Goal: Task Accomplishment & Management: Manage account settings

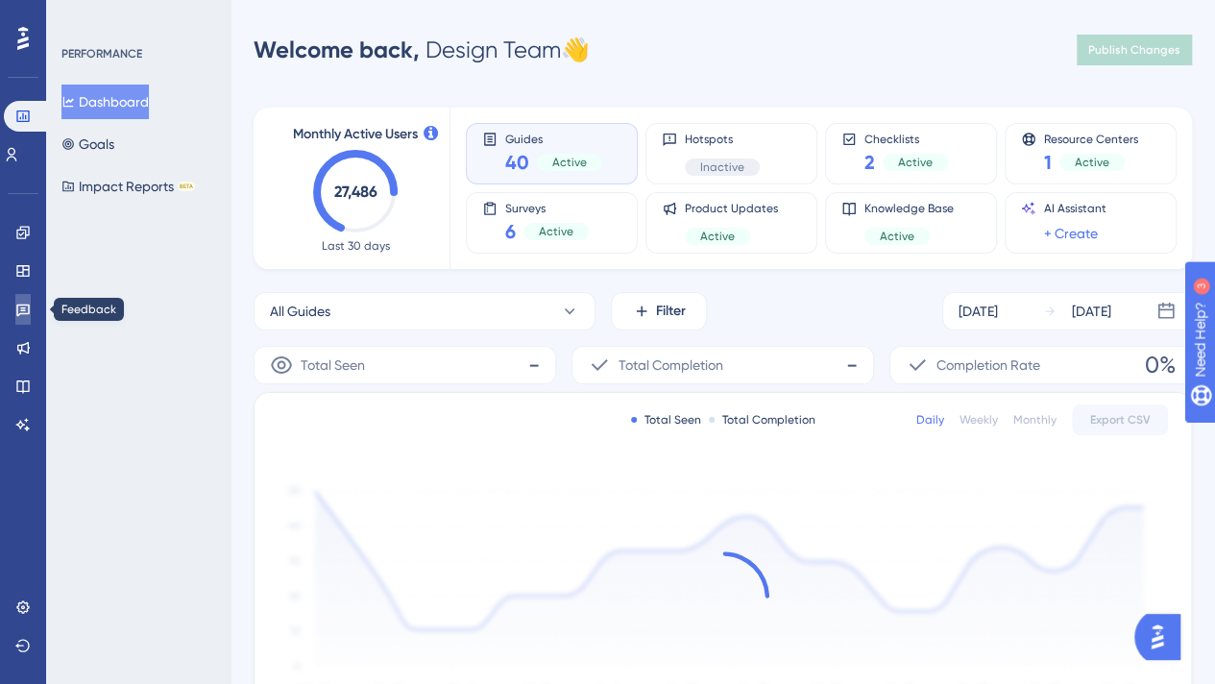
click at [27, 316] on icon at bounding box center [22, 309] width 15 height 15
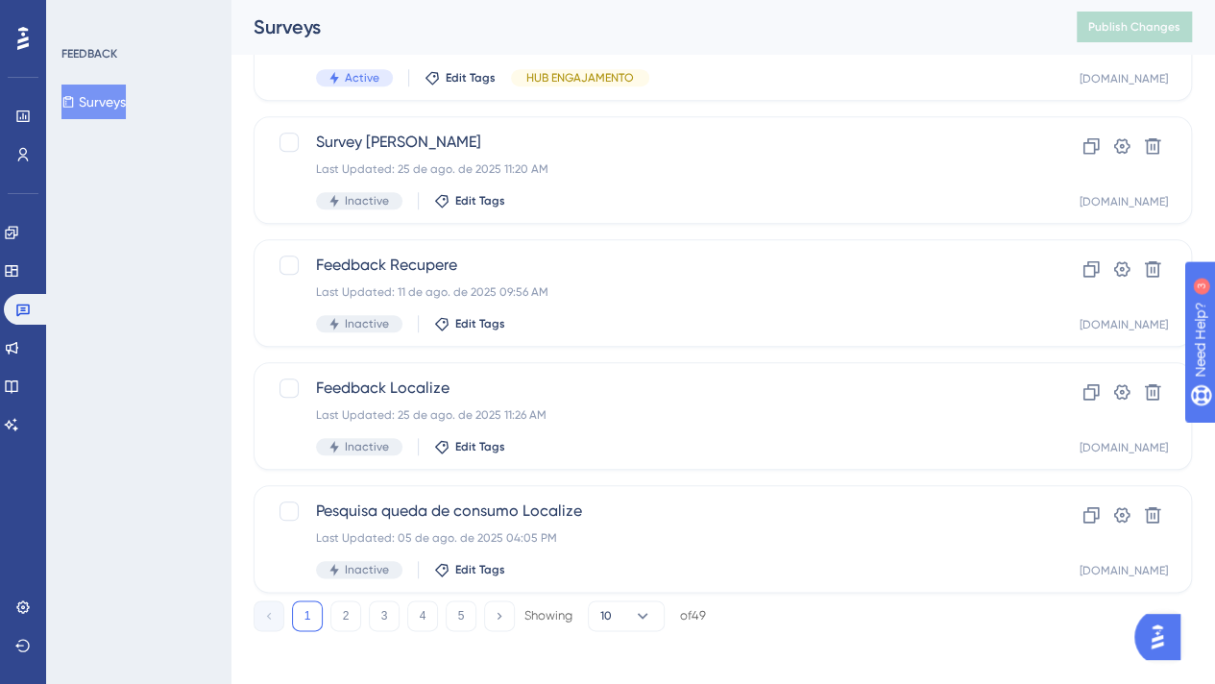
scroll to position [807, 0]
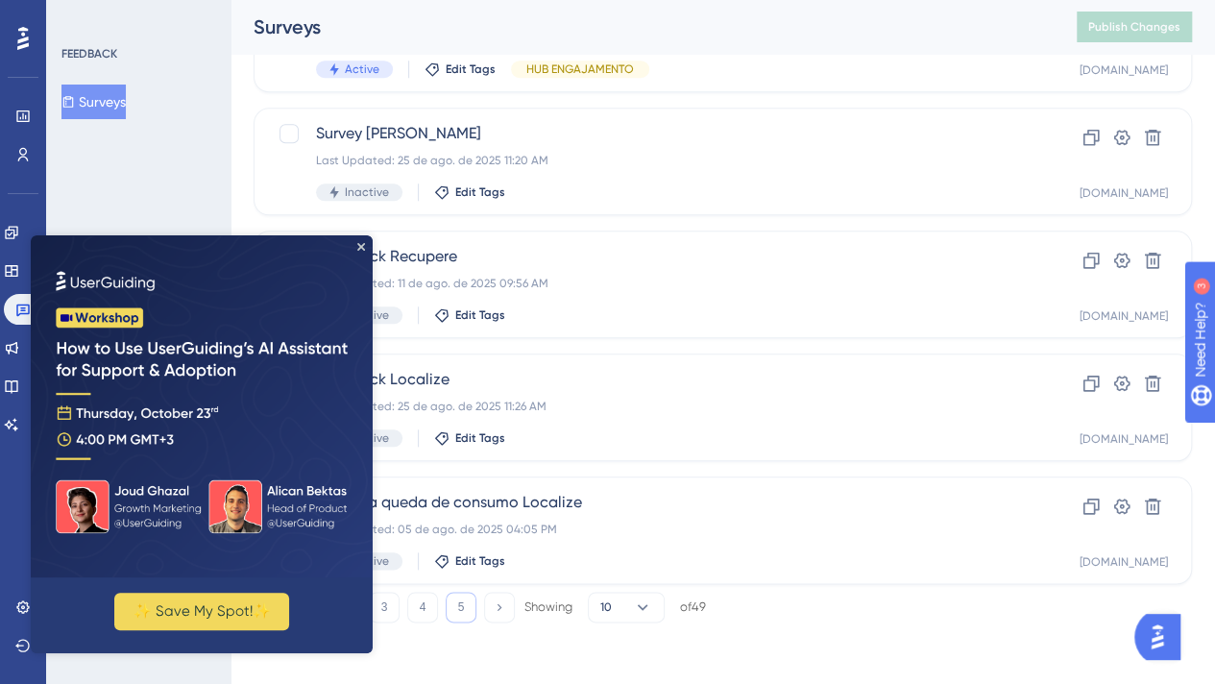
click at [464, 606] on button "5" at bounding box center [461, 607] width 31 height 31
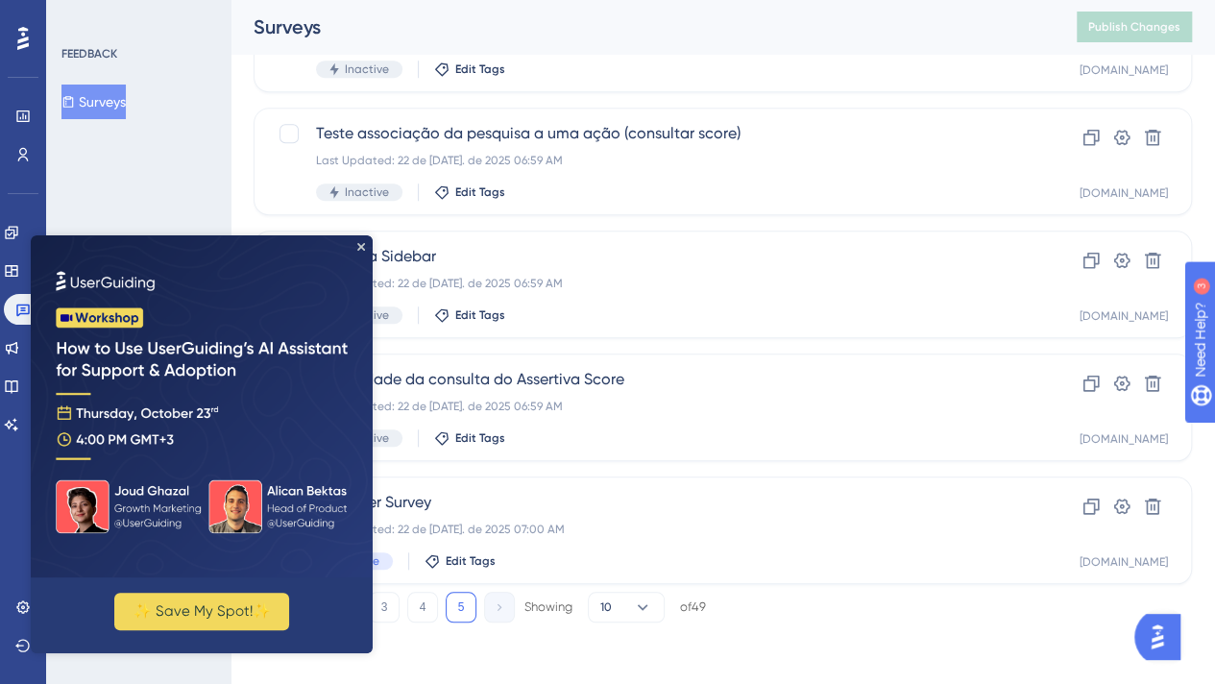
scroll to position [684, 0]
click at [668, 545] on div "Promoter Survey Last Updated: 22 de jul. de 2025 07:00 AM Active Edit Tags" at bounding box center [646, 530] width 660 height 79
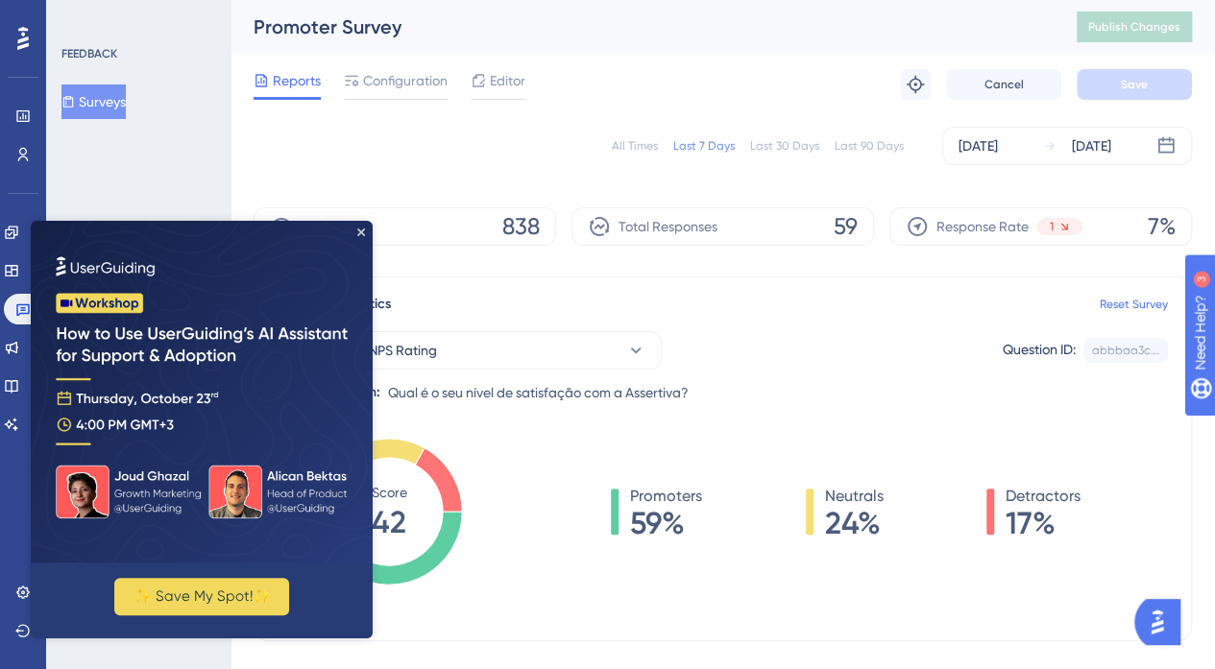
click at [366, 234] on img at bounding box center [202, 392] width 342 height 342
click at [357, 229] on icon "Close Preview" at bounding box center [361, 233] width 8 height 8
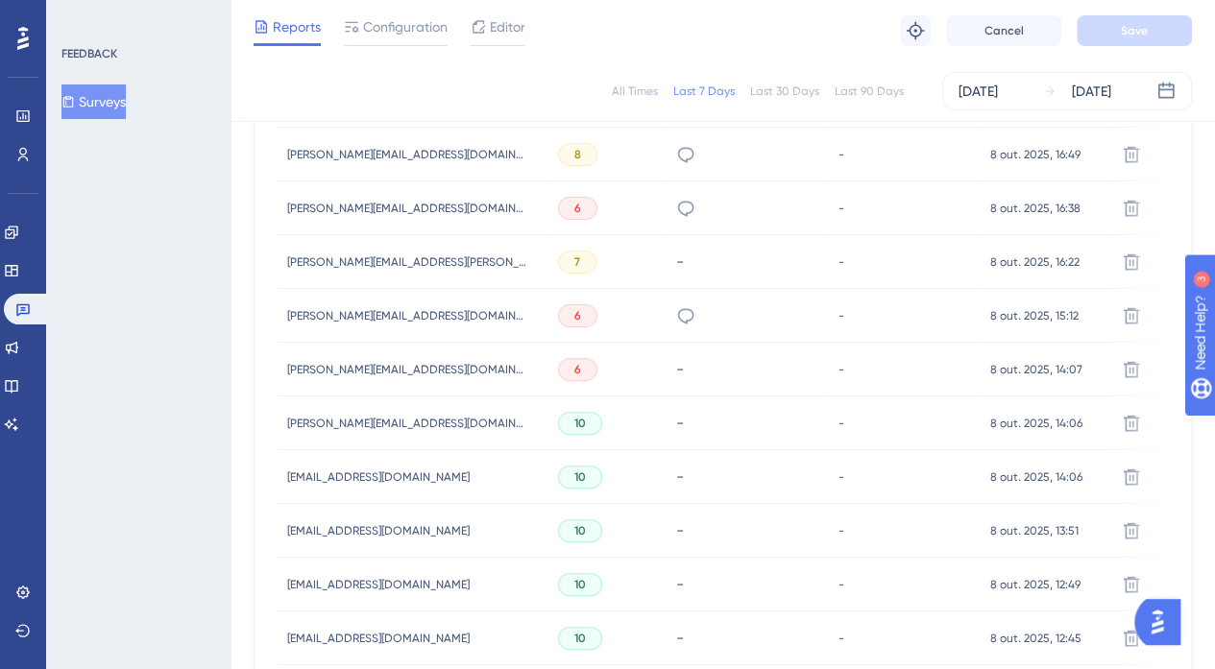
scroll to position [480, 0]
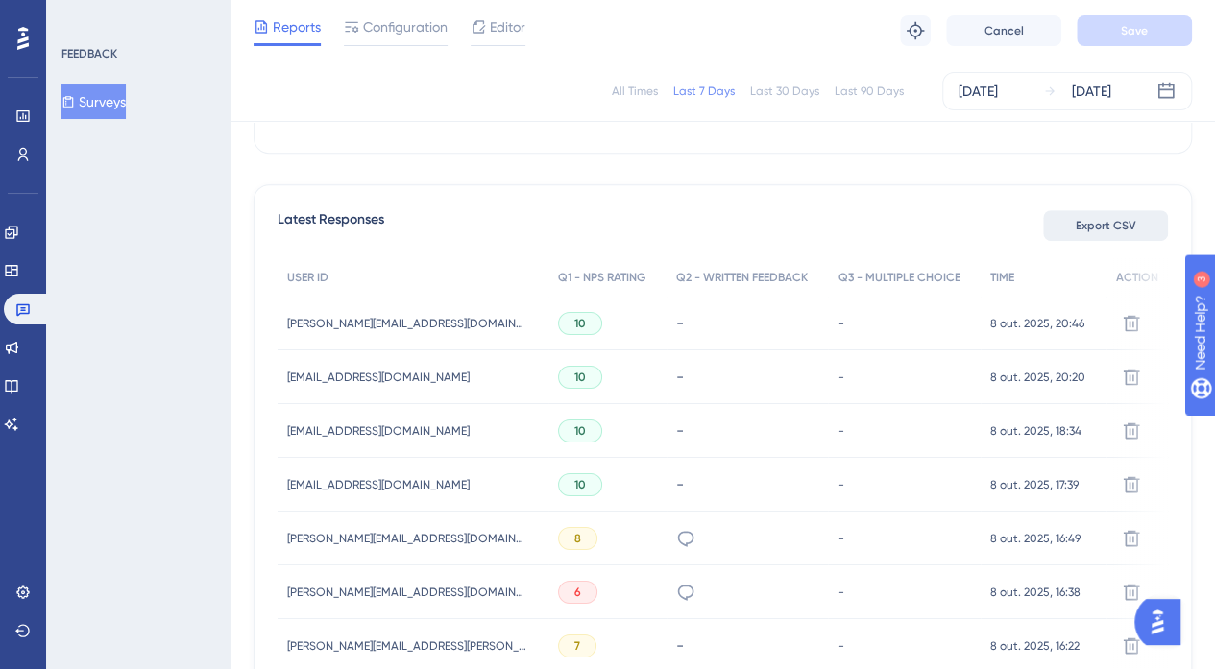
click at [1105, 224] on span "Export CSV" at bounding box center [1106, 225] width 61 height 15
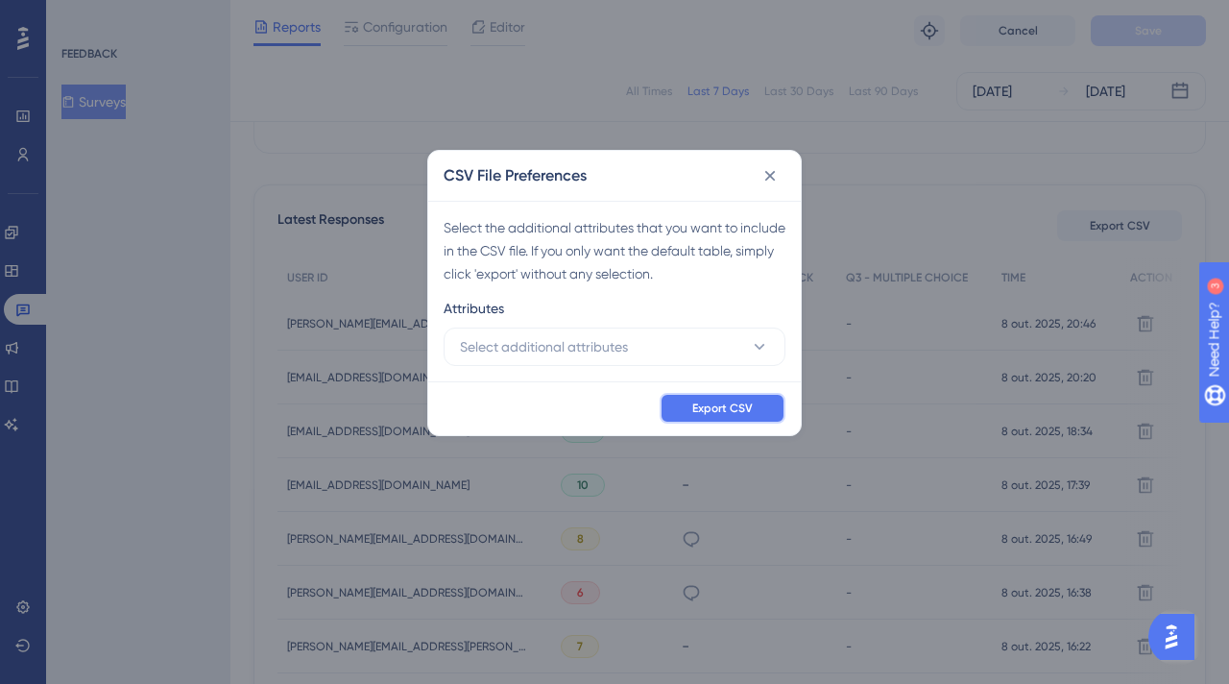
click at [730, 410] on span "Export CSV" at bounding box center [723, 408] width 61 height 15
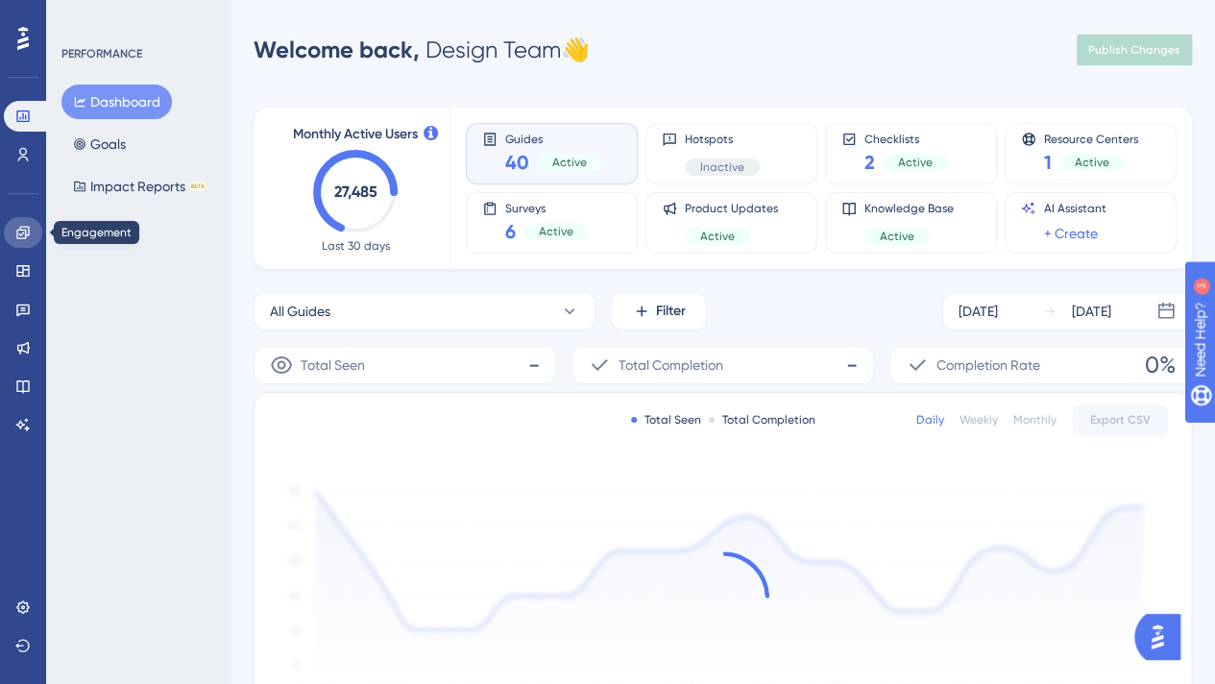
click at [27, 237] on icon at bounding box center [22, 232] width 15 height 15
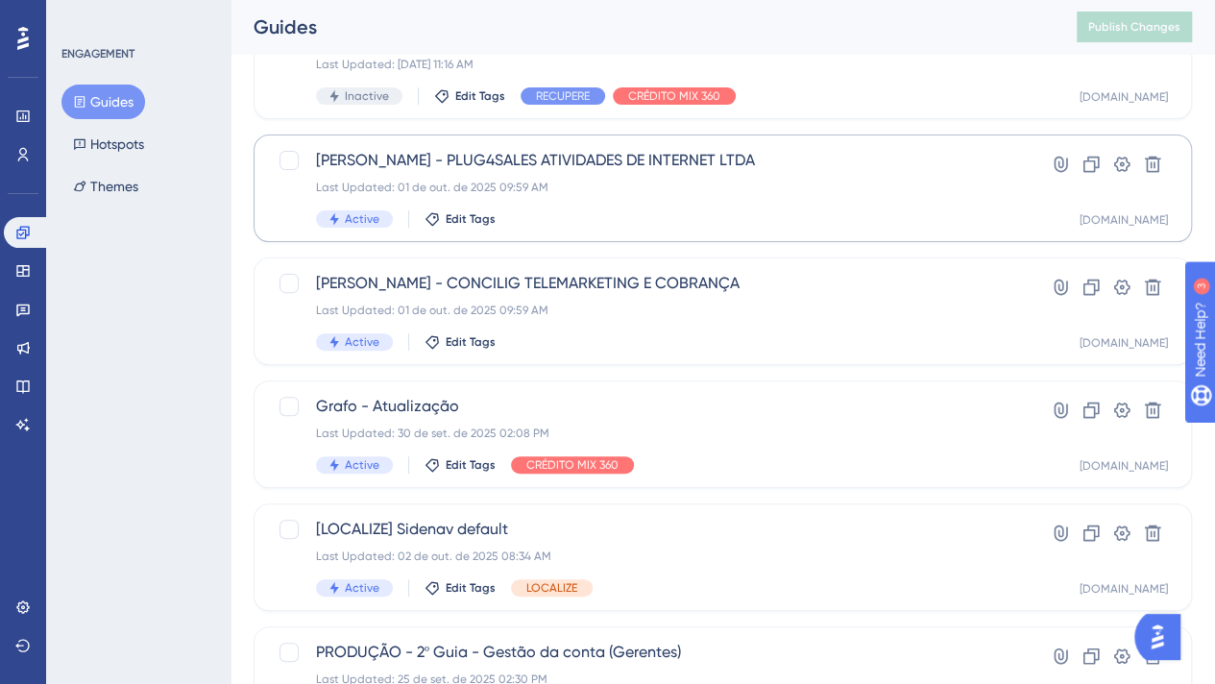
scroll to position [192, 0]
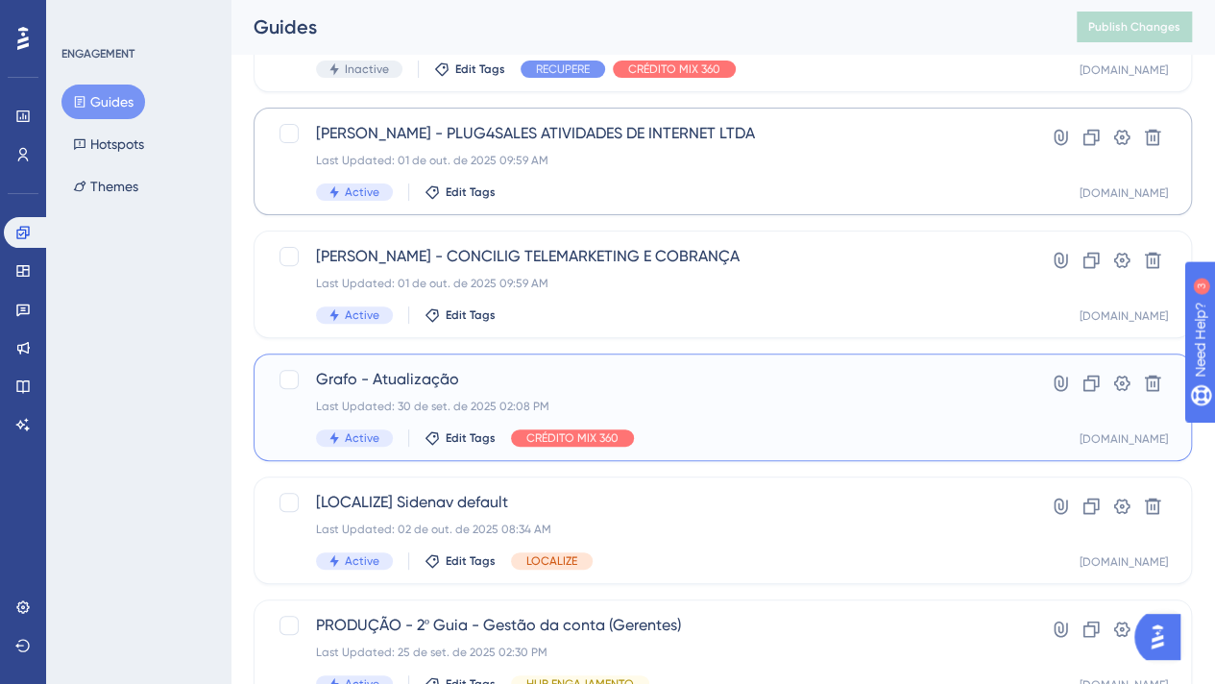
click at [590, 385] on span "Grafo - Atualização" at bounding box center [646, 379] width 660 height 23
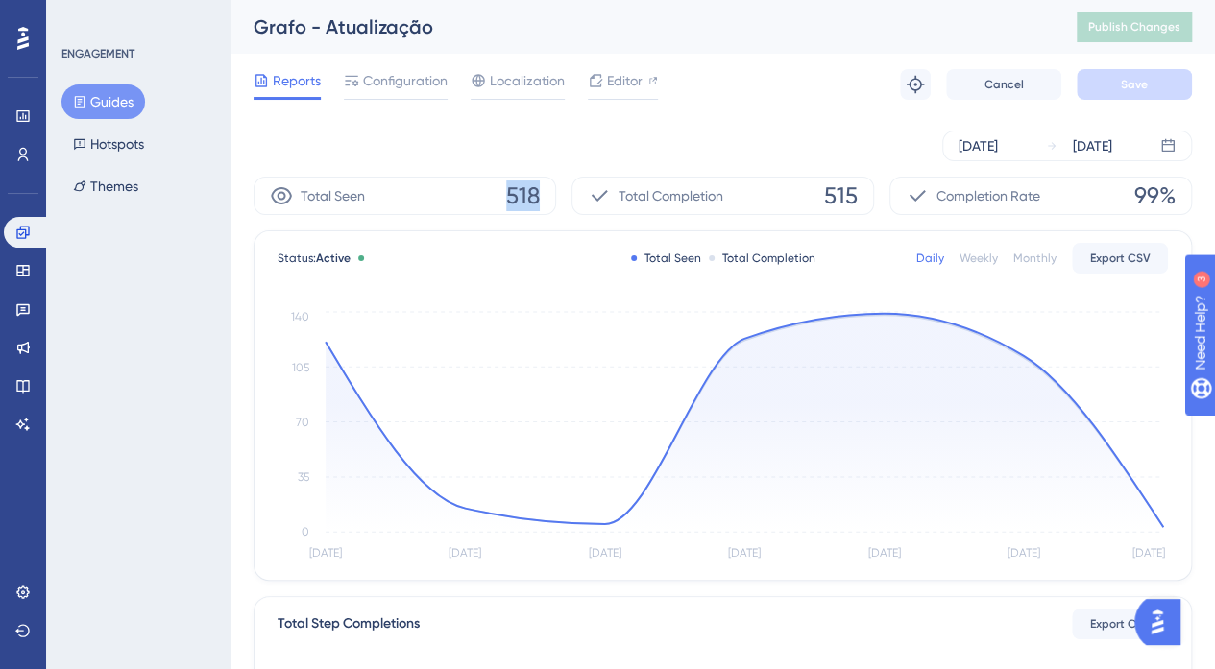
drag, startPoint x: 497, startPoint y: 192, endPoint x: 565, endPoint y: 198, distance: 68.4
click at [565, 198] on div "Total Seen 518 Total Completion 515 Completion Rate 99%" at bounding box center [723, 196] width 938 height 38
copy div "518"
click at [417, 85] on span "Configuration" at bounding box center [405, 80] width 85 height 23
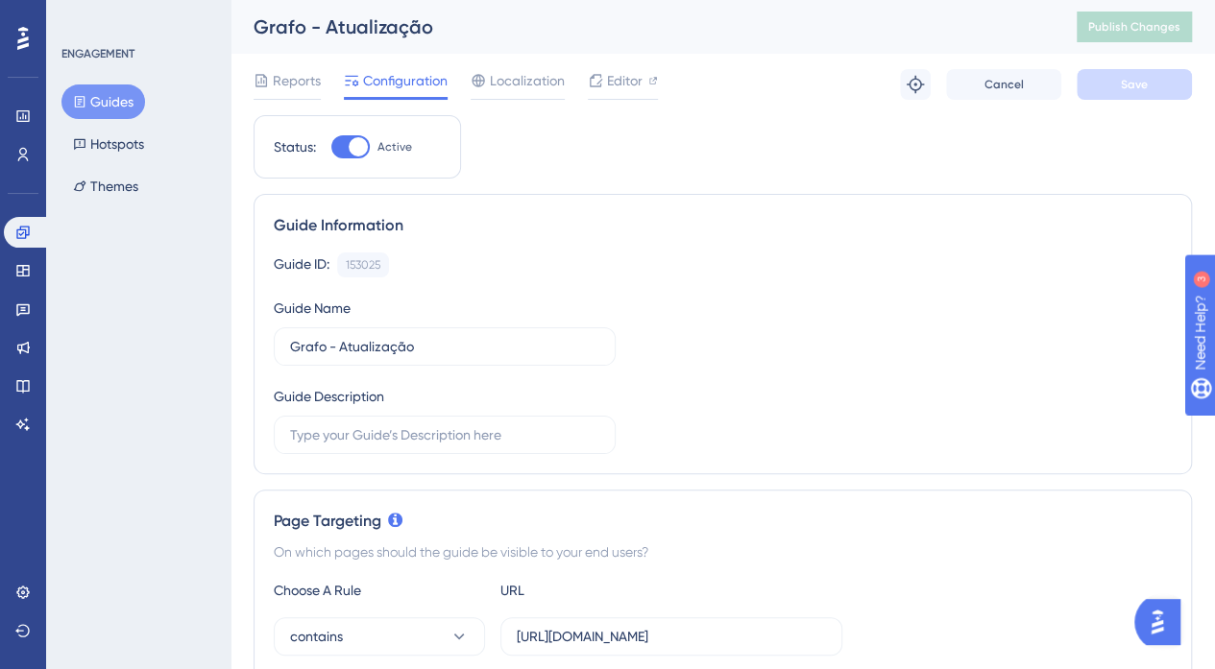
click at [363, 141] on div at bounding box center [358, 146] width 19 height 19
click at [331, 147] on input "Active" at bounding box center [330, 147] width 1 height 1
checkbox input "false"
click at [1137, 85] on span "Save" at bounding box center [1134, 84] width 27 height 15
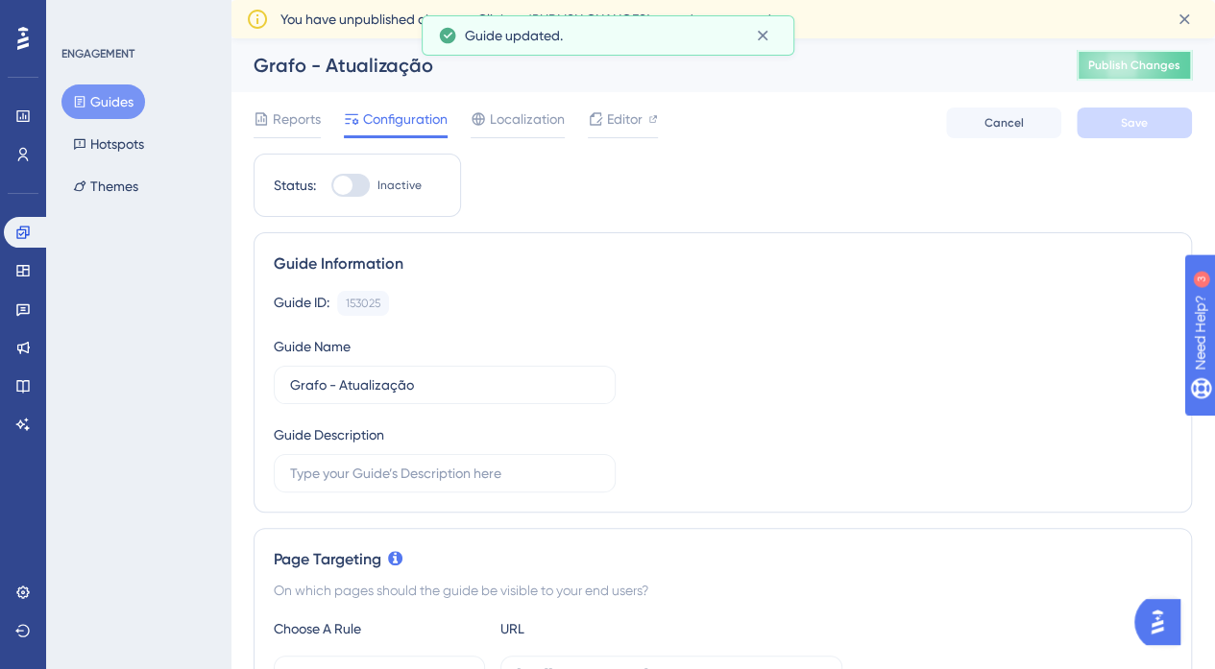
click at [1143, 64] on span "Publish Changes" at bounding box center [1134, 65] width 92 height 15
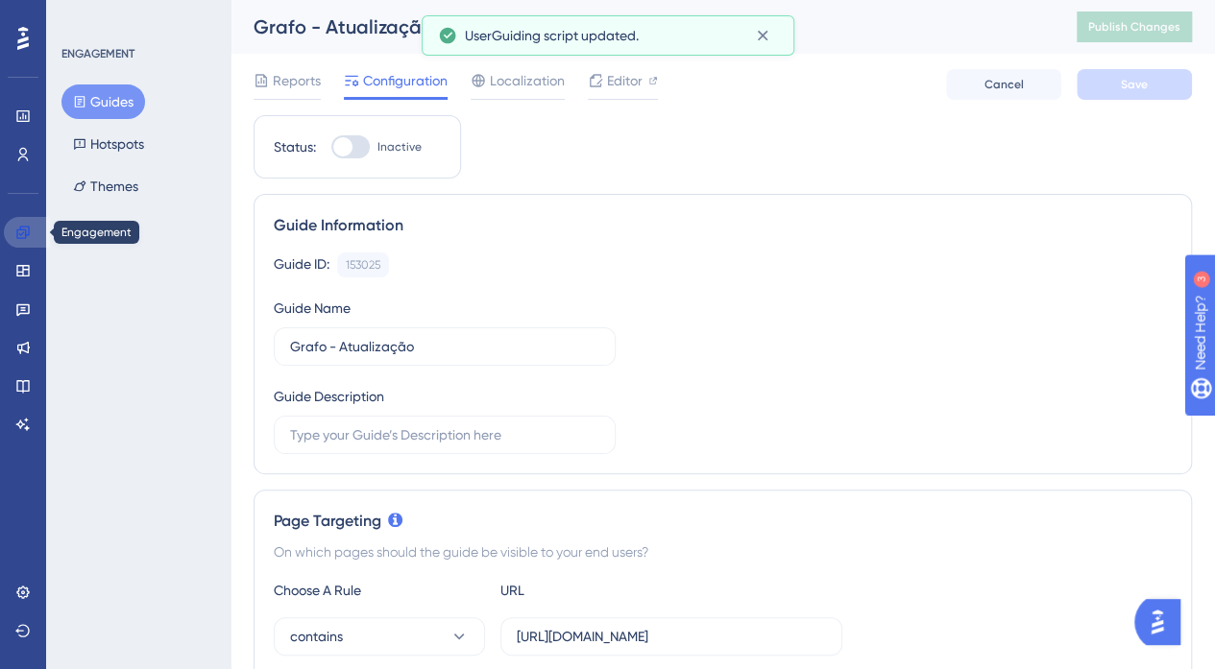
click at [17, 230] on icon at bounding box center [22, 232] width 12 height 12
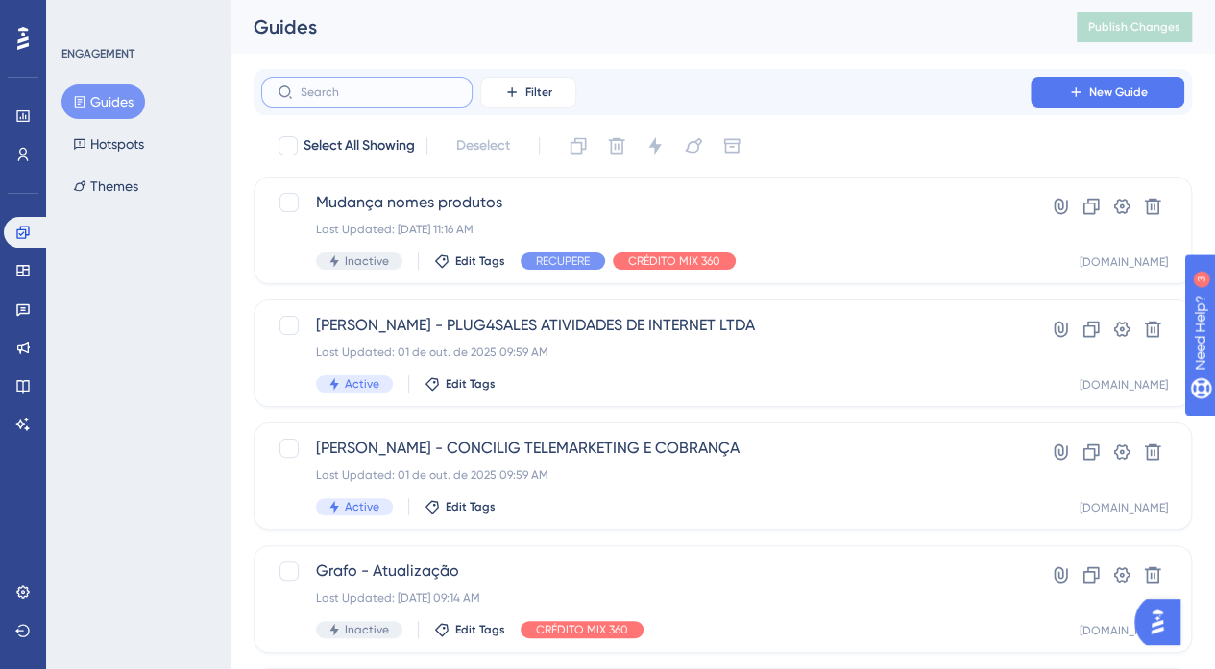
click at [380, 91] on input "text" at bounding box center [379, 91] width 156 height 13
click at [551, 101] on button "Filter" at bounding box center [528, 92] width 96 height 31
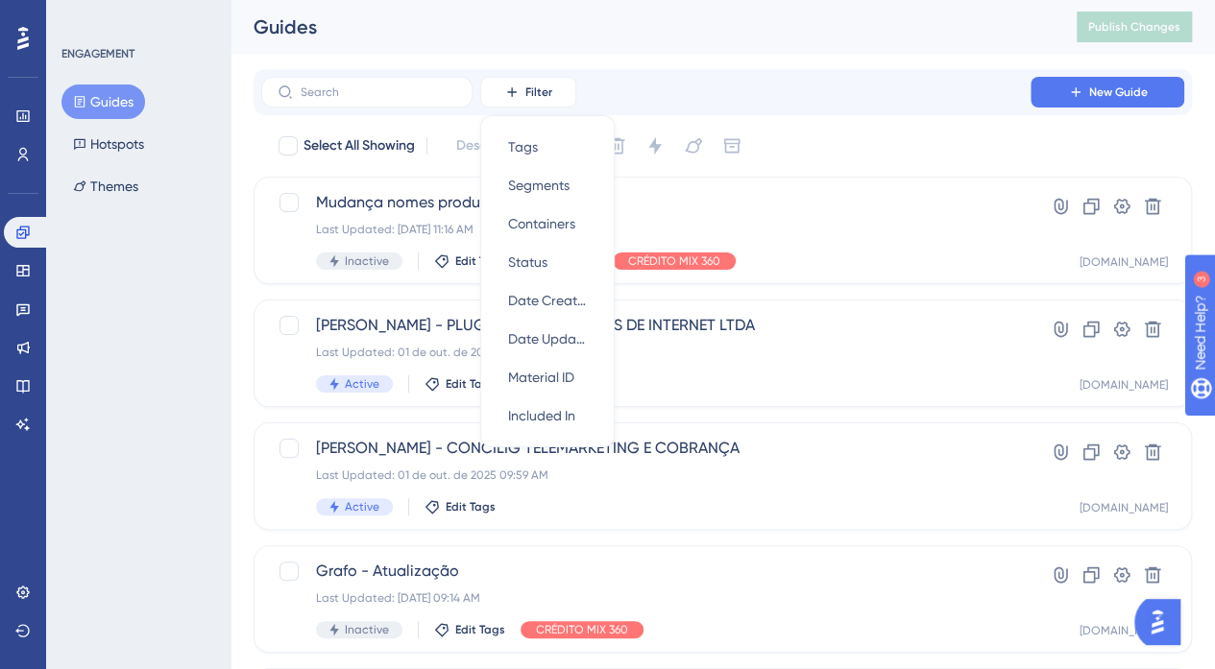
click at [424, 144] on div "Select All Showing Deselect" at bounding box center [734, 146] width 915 height 31
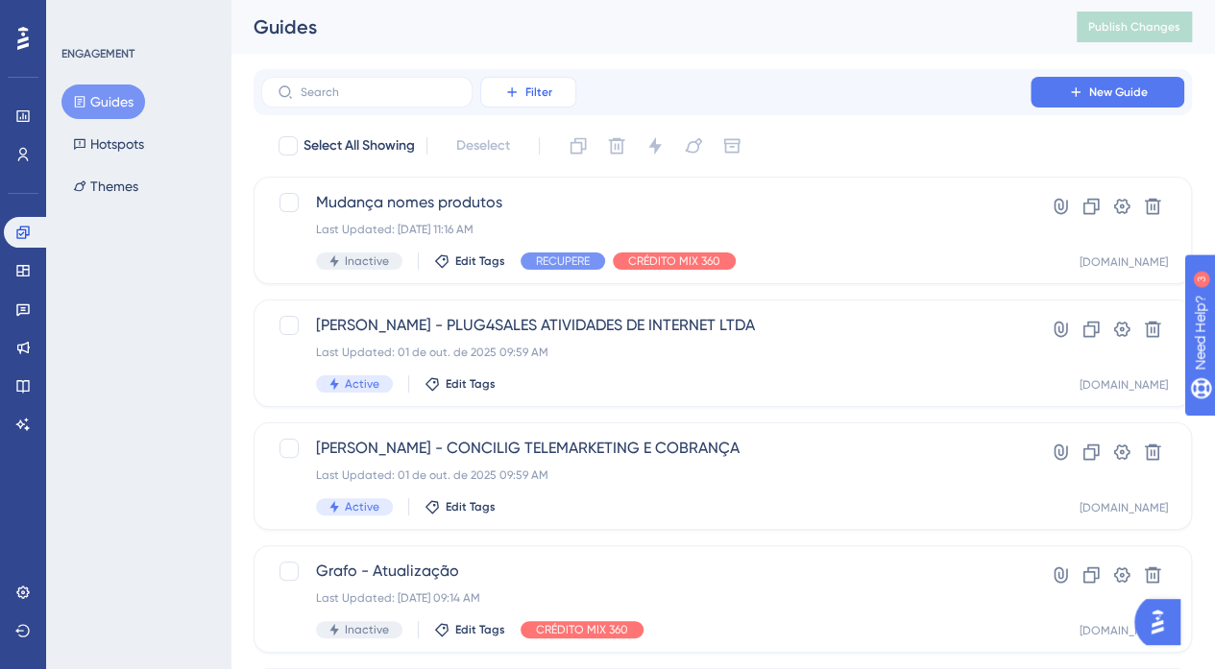
click at [532, 97] on span "Filter" at bounding box center [538, 92] width 27 height 15
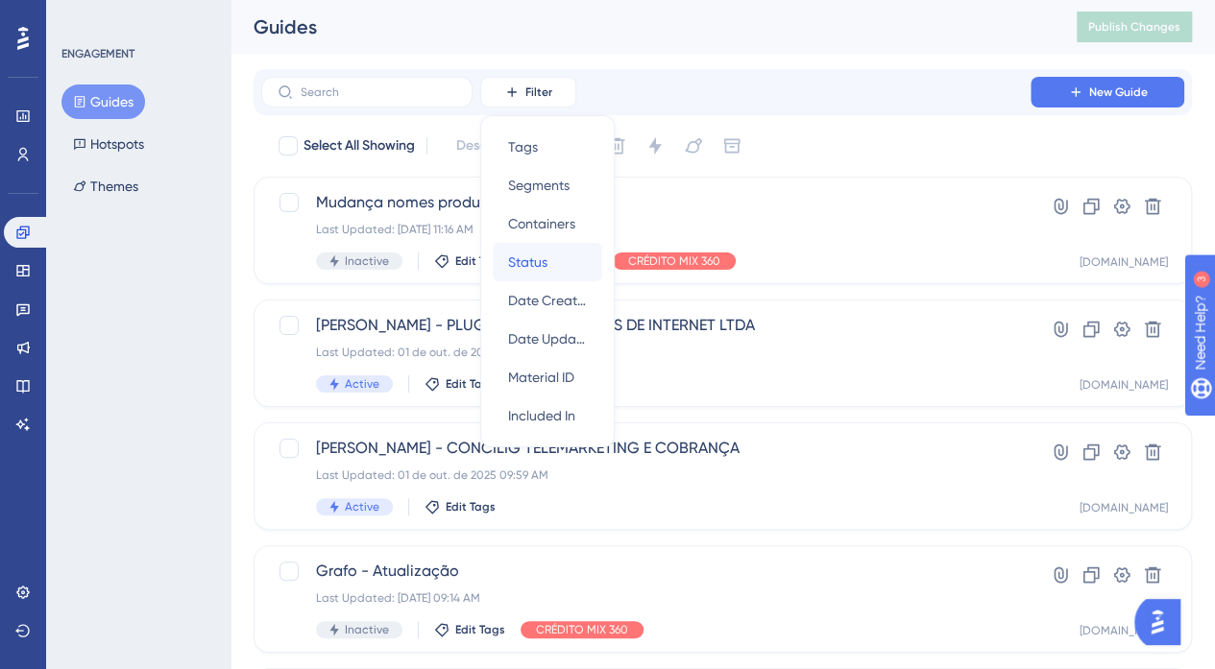
click at [523, 265] on span "Status" at bounding box center [527, 262] width 39 height 23
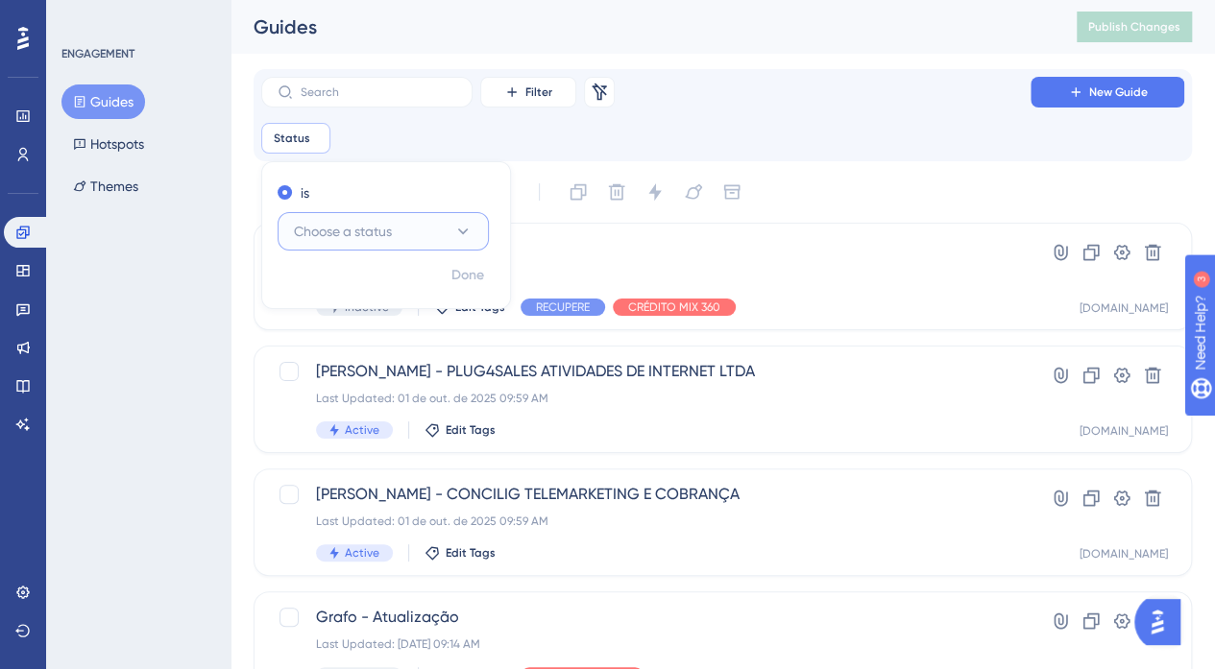
click at [371, 234] on span "Choose a status" at bounding box center [343, 231] width 98 height 23
click at [353, 289] on div "Active Active" at bounding box center [383, 290] width 156 height 38
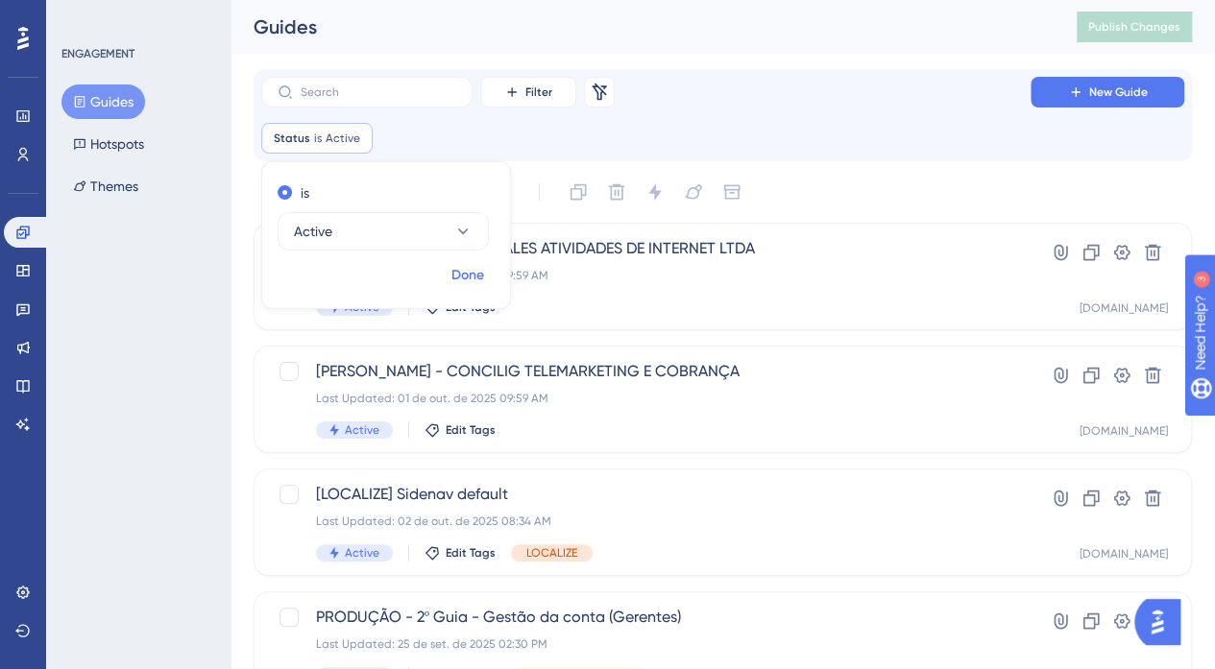
click at [474, 275] on span "Done" at bounding box center [467, 275] width 33 height 23
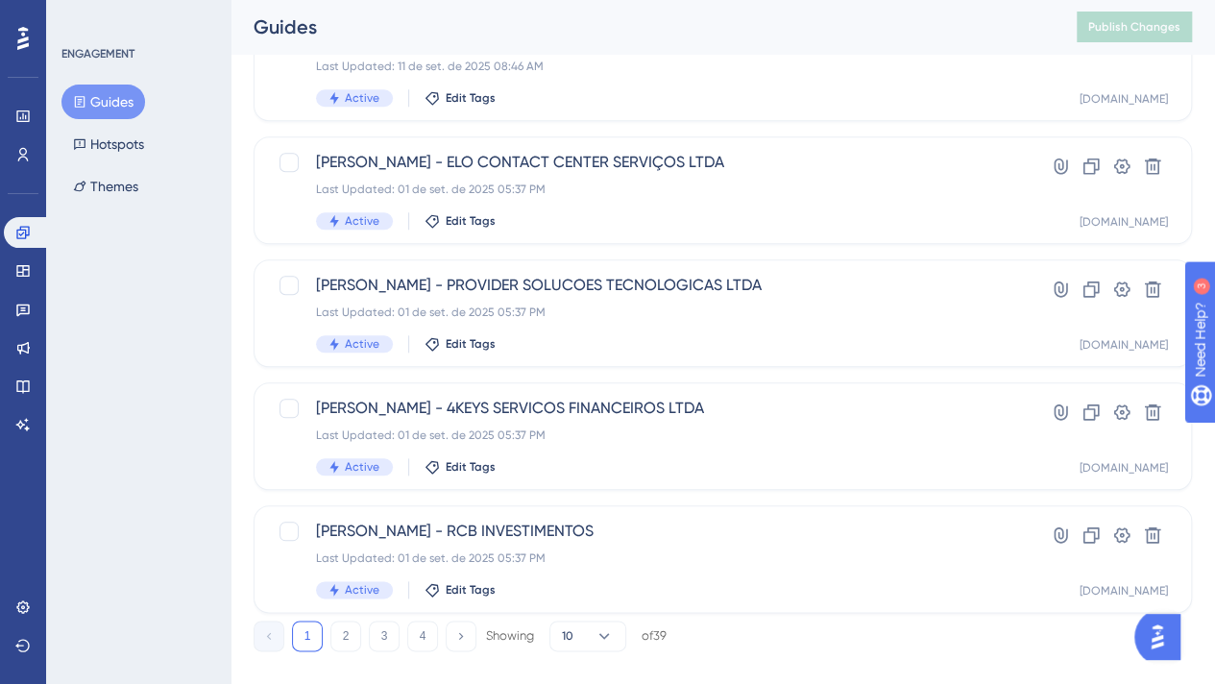
scroll to position [853, 0]
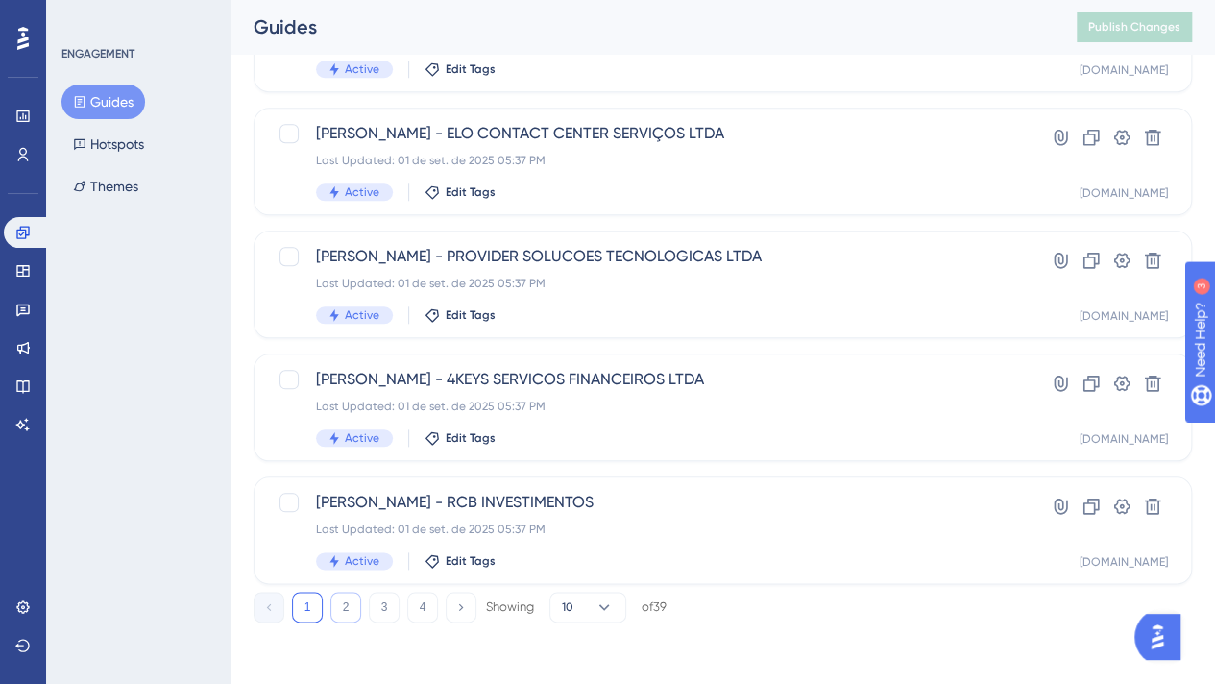
click at [353, 605] on button "2" at bounding box center [345, 607] width 31 height 31
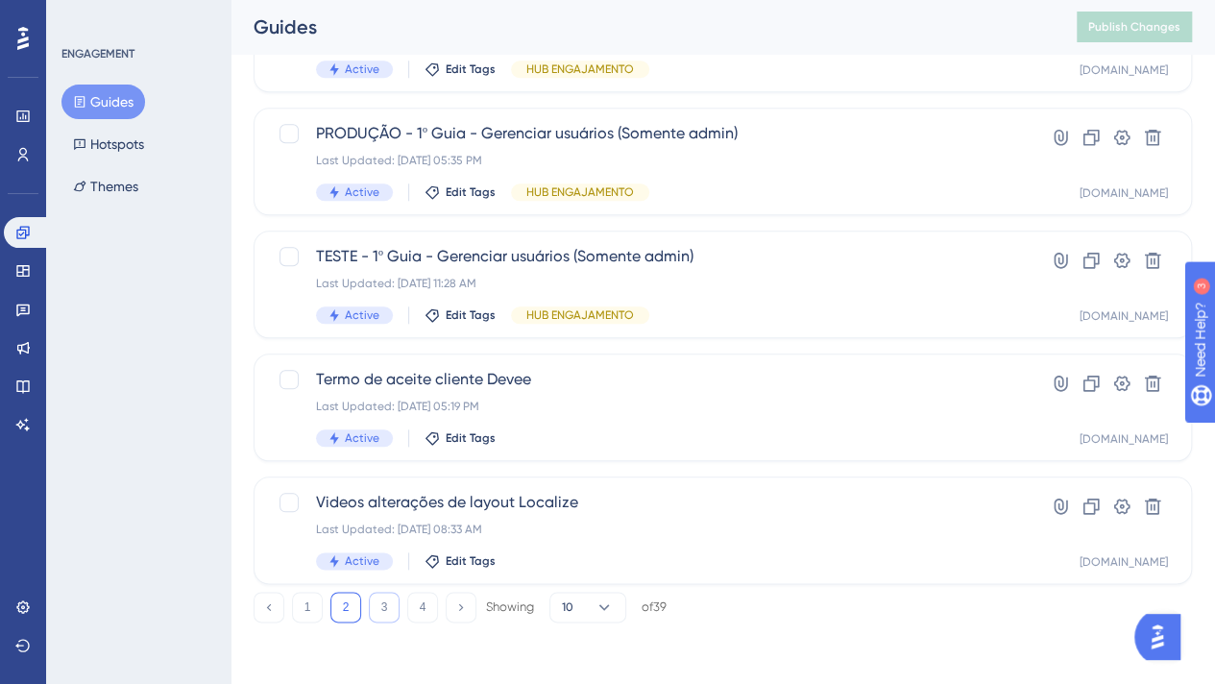
click at [386, 609] on button "3" at bounding box center [384, 607] width 31 height 31
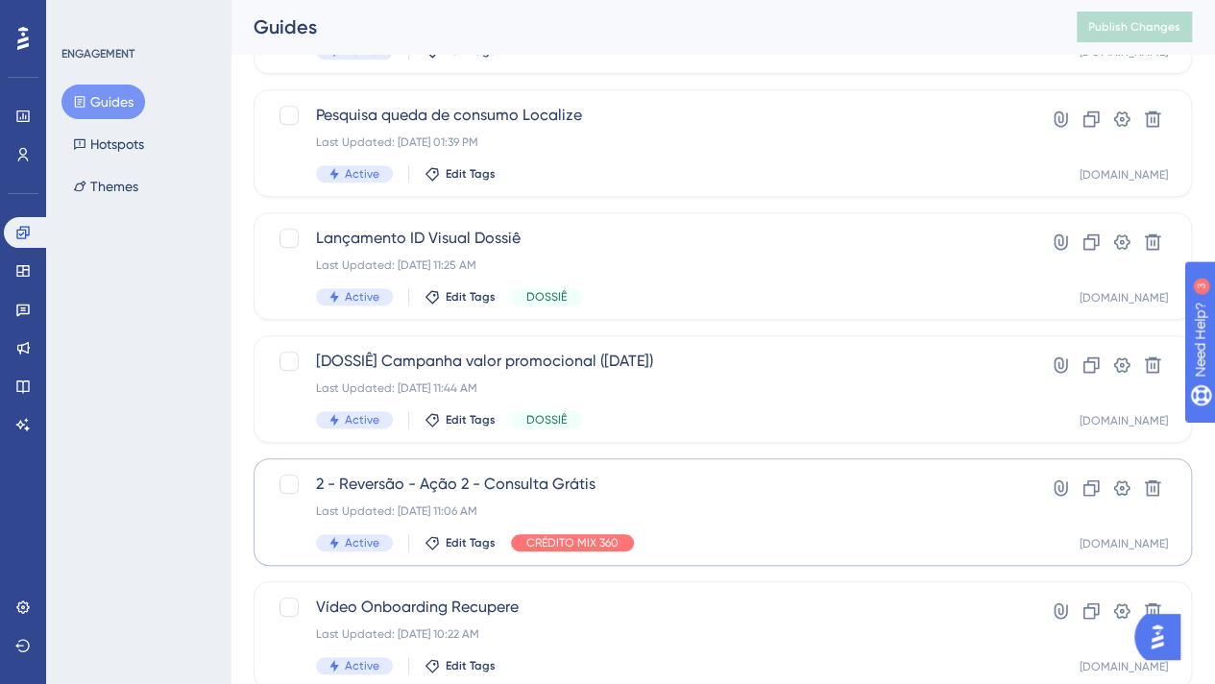
scroll to position [384, 0]
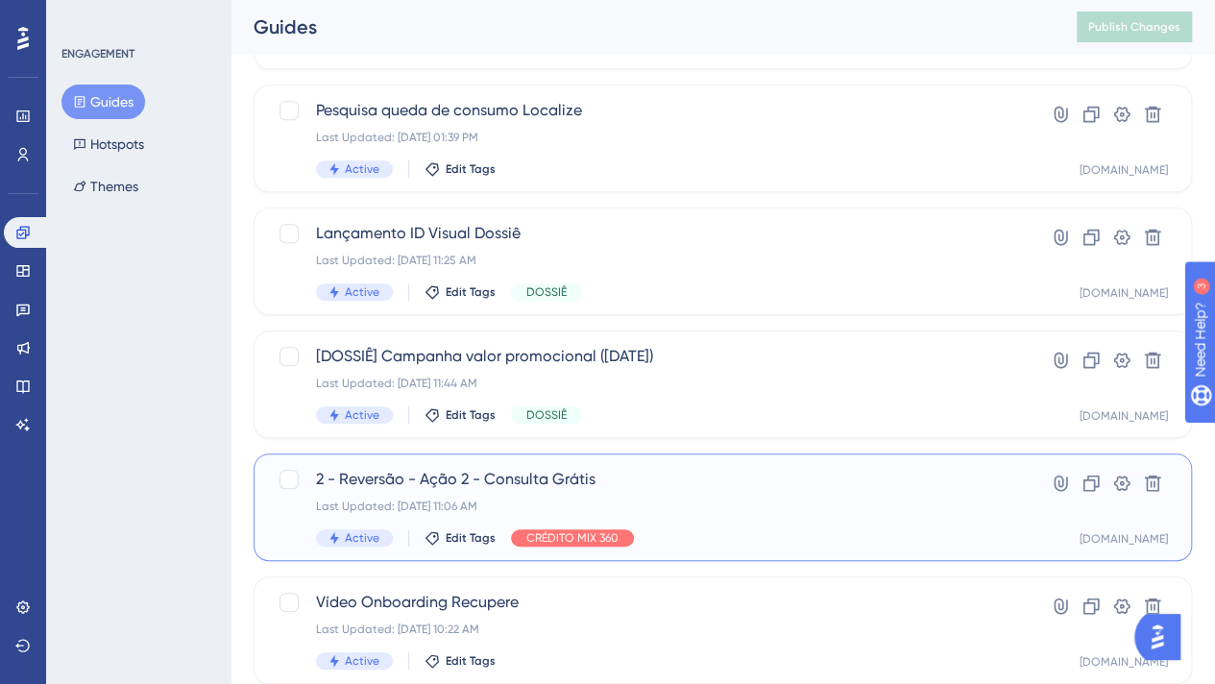
drag, startPoint x: 407, startPoint y: 488, endPoint x: 379, endPoint y: 498, distance: 29.5
click at [379, 498] on div "2 - Reversão - Ação 2 - Consulta Grátis Last Updated: [DATE] 11:06 AM Active Ed…" at bounding box center [646, 507] width 660 height 79
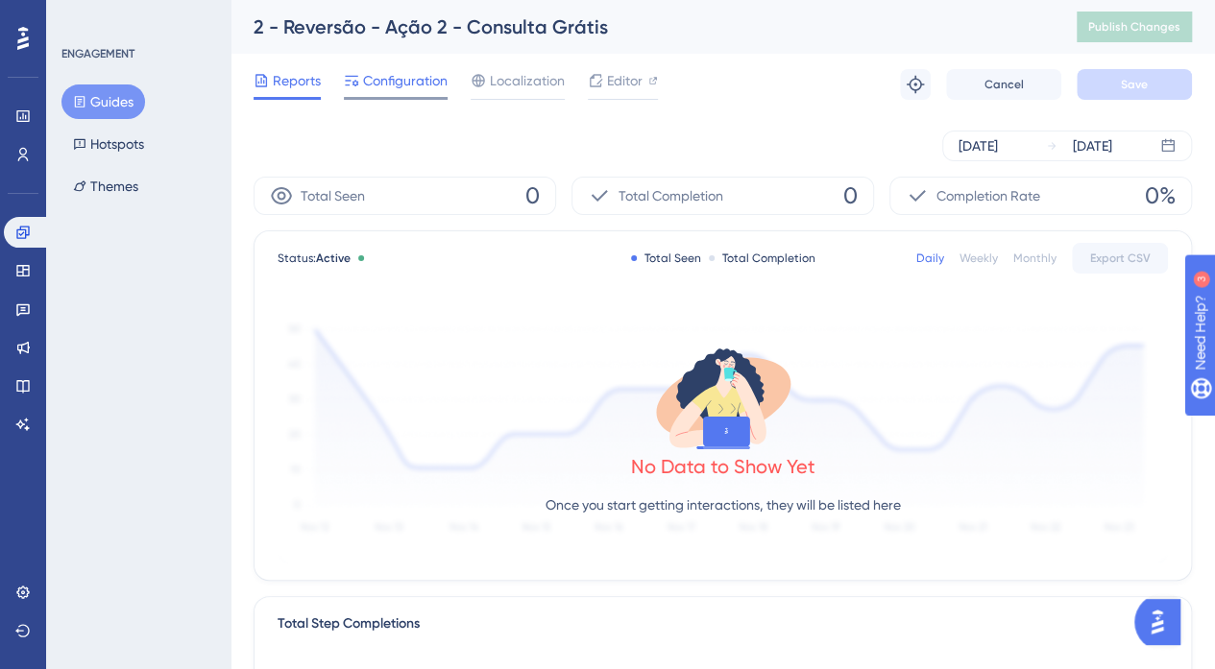
click at [416, 81] on span "Configuration" at bounding box center [405, 80] width 85 height 23
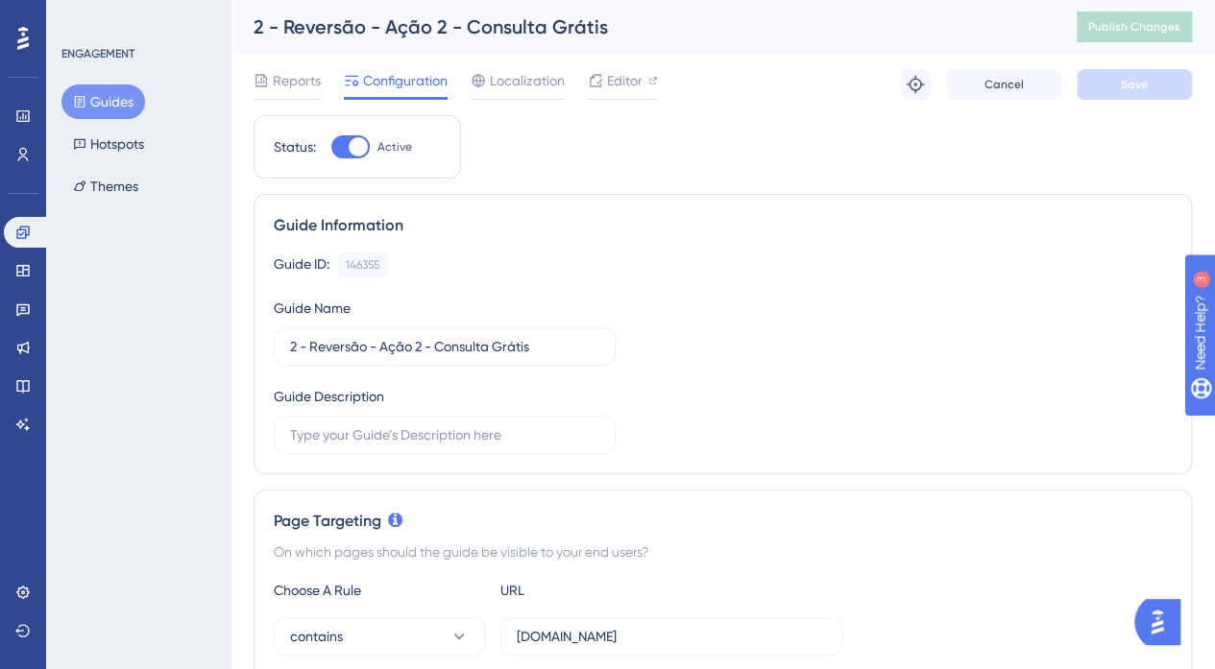
click at [381, 142] on span "Active" at bounding box center [394, 146] width 35 height 15
click at [331, 147] on input "Active" at bounding box center [330, 147] width 1 height 1
checkbox input "false"
click at [1124, 75] on button "Save" at bounding box center [1134, 84] width 115 height 31
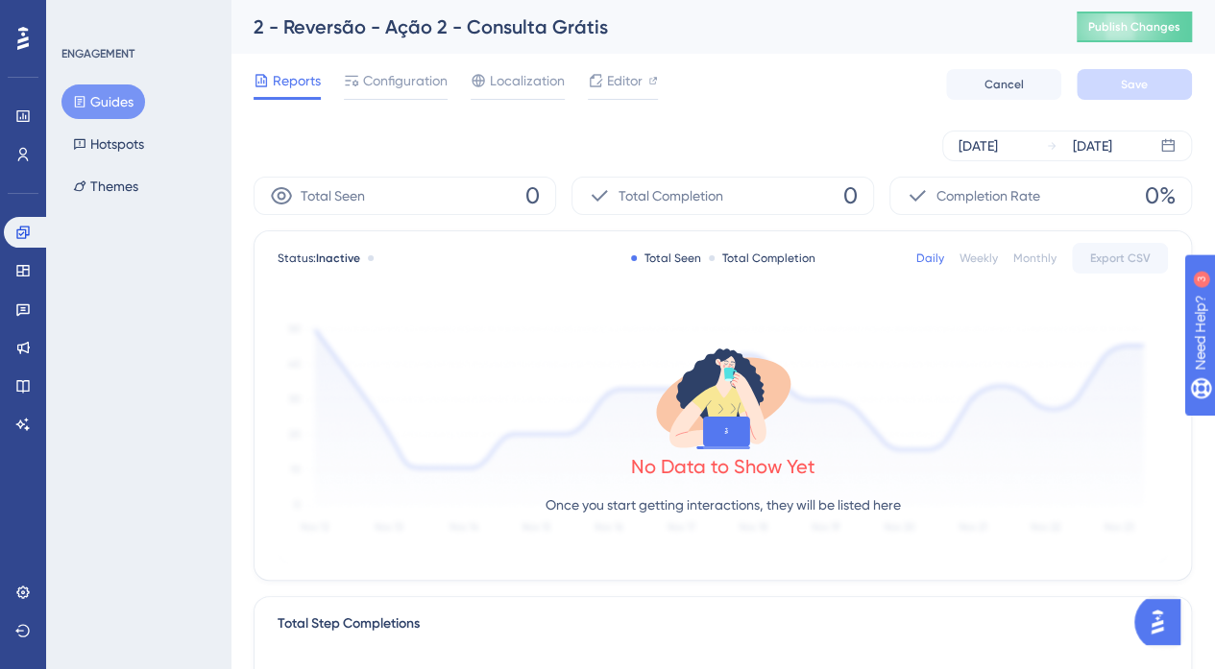
click at [1178, 45] on div "2 - Reversão - Ação 2 - Consulta Grátis Publish Changes" at bounding box center [723, 27] width 984 height 54
click at [1170, 37] on button "Publish Changes" at bounding box center [1134, 27] width 115 height 31
click at [106, 83] on div "ENGAGEMENT Guides Hotspots Themes" at bounding box center [139, 125] width 156 height 158
click at [113, 98] on button "Guides" at bounding box center [103, 102] width 84 height 35
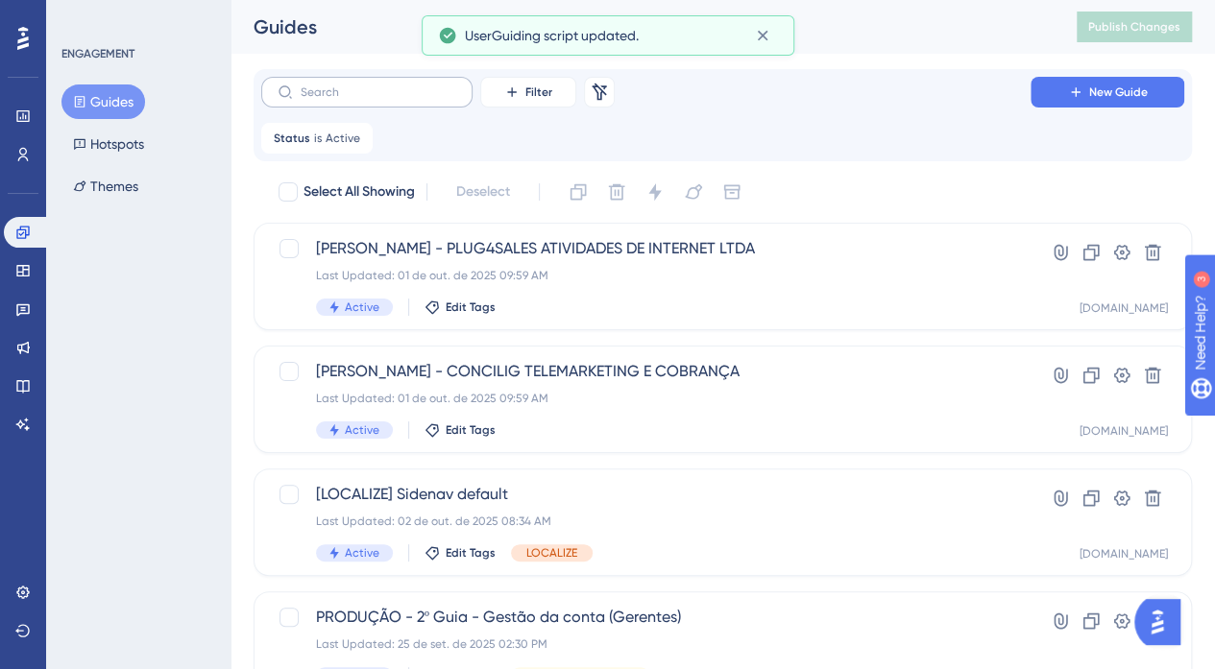
click at [384, 84] on label at bounding box center [366, 92] width 211 height 31
click at [384, 85] on input "text" at bounding box center [379, 91] width 156 height 13
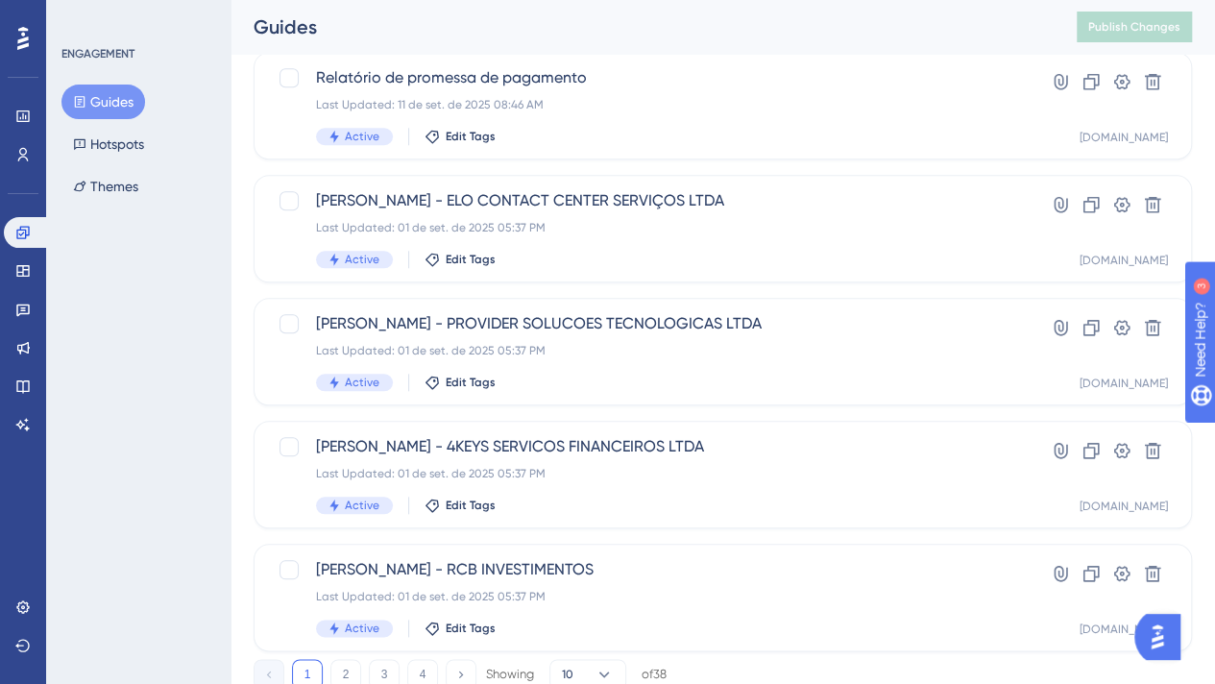
scroll to position [853, 0]
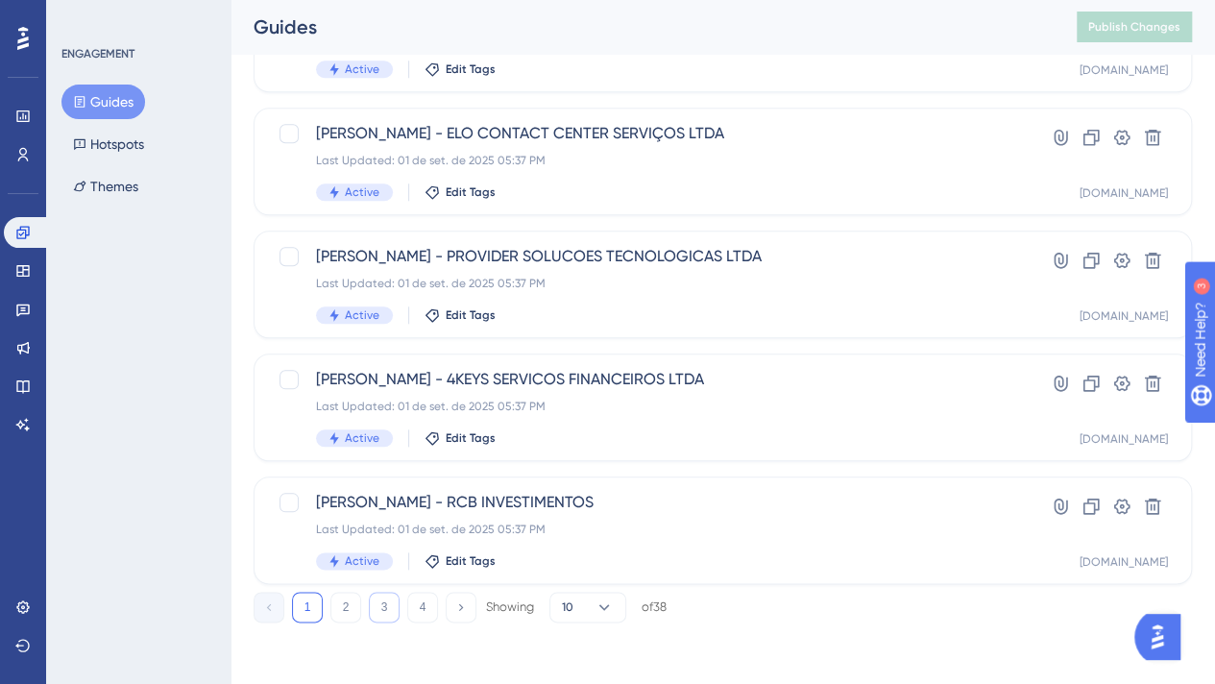
click at [378, 613] on button "3" at bounding box center [384, 607] width 31 height 31
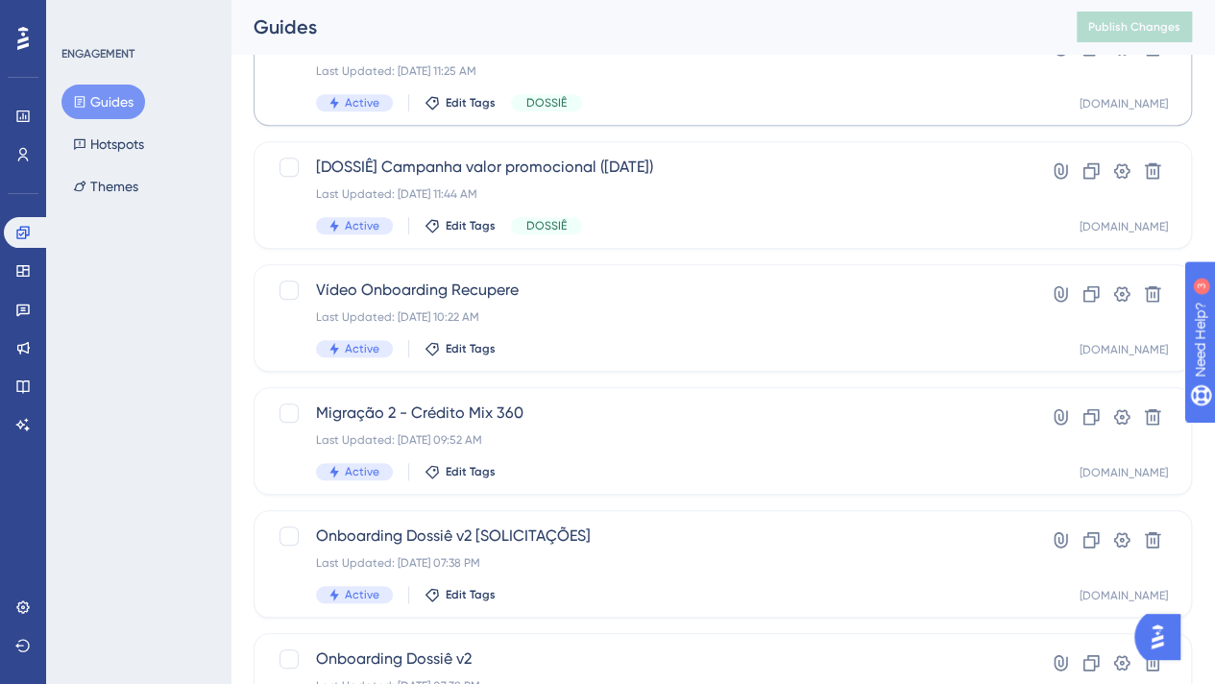
scroll to position [576, 0]
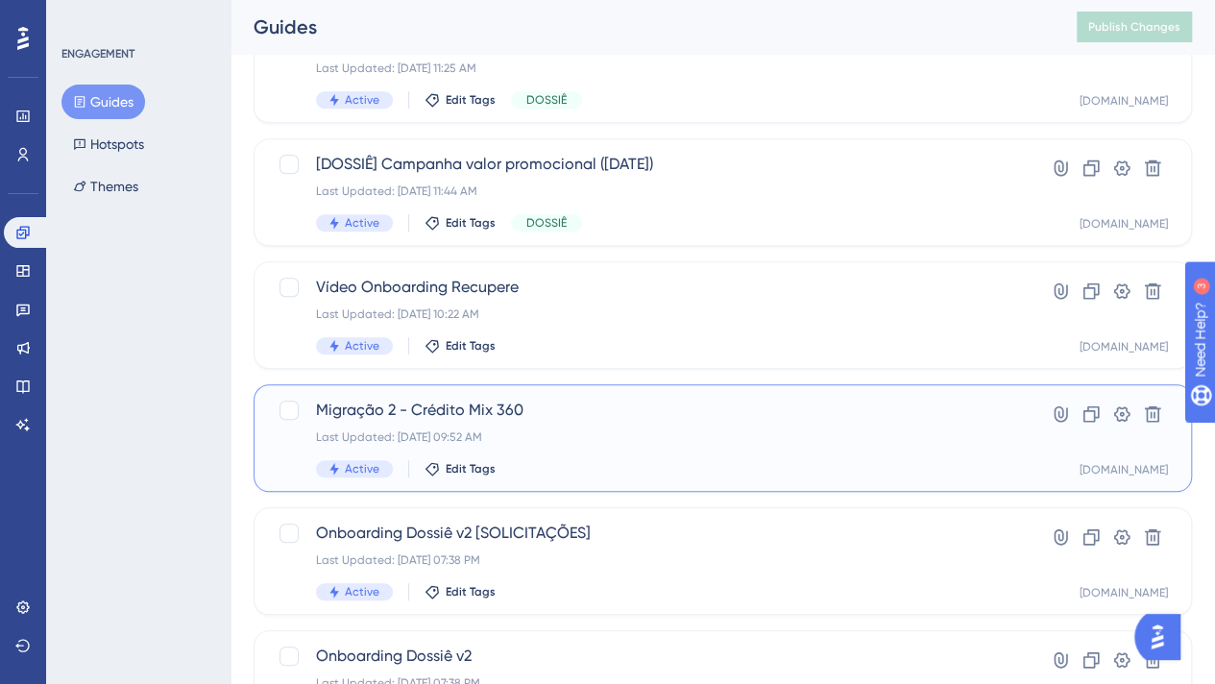
click at [425, 429] on div "Last Updated: [DATE] 09:52 AM" at bounding box center [646, 436] width 660 height 15
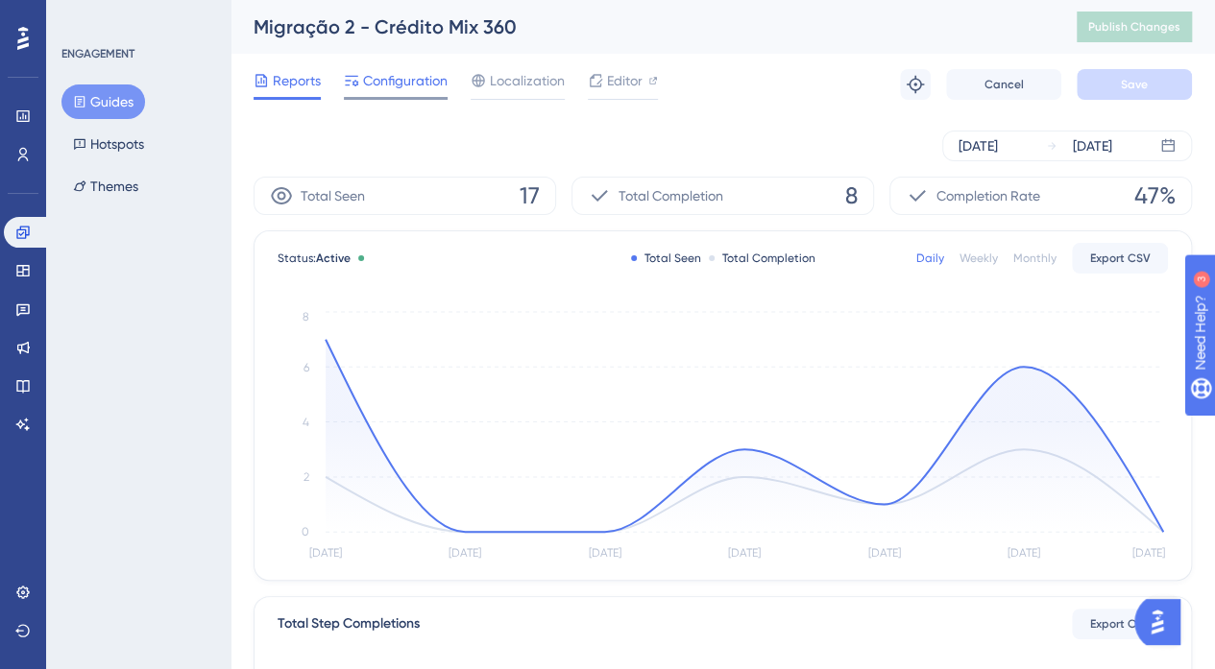
click at [357, 79] on icon at bounding box center [351, 80] width 15 height 15
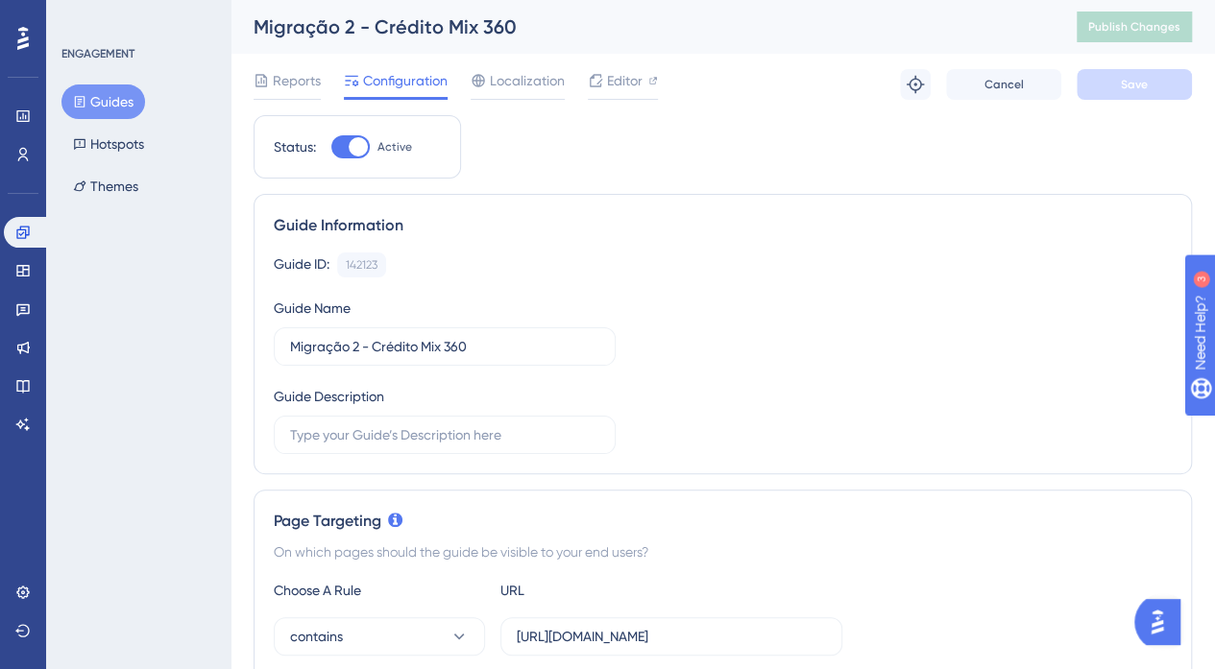
click at [347, 145] on div at bounding box center [350, 146] width 38 height 23
click at [331, 147] on input "Active" at bounding box center [330, 147] width 1 height 1
checkbox input "false"
click at [1124, 77] on span "Save" at bounding box center [1134, 84] width 27 height 15
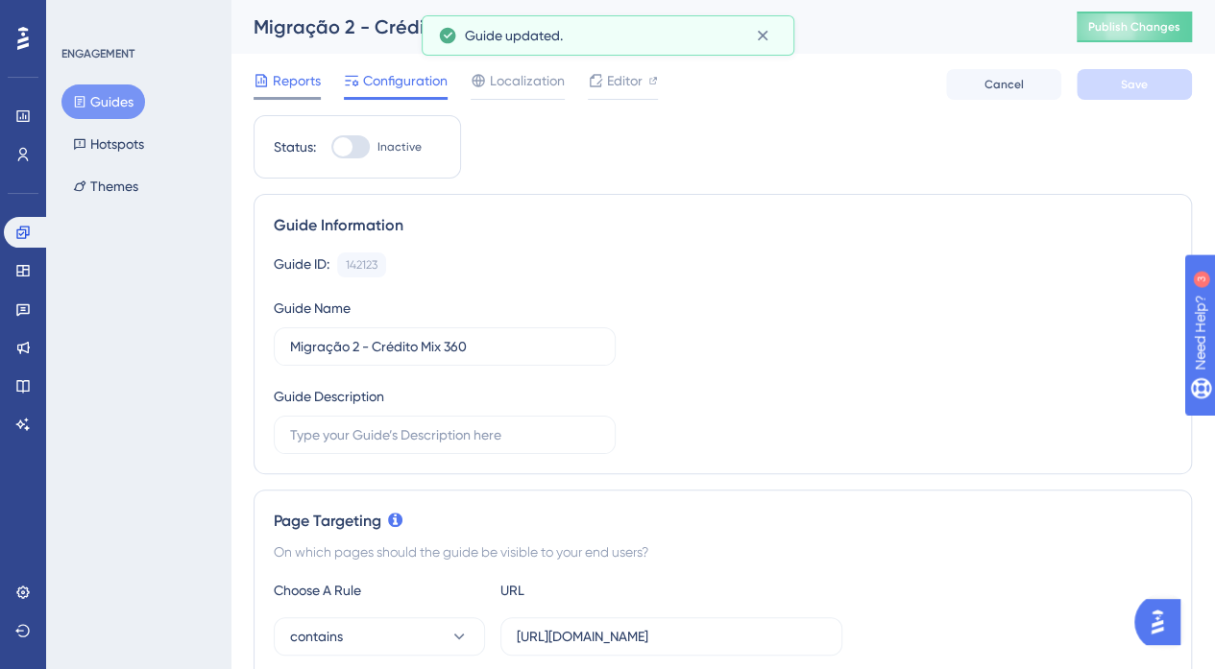
click at [266, 87] on icon at bounding box center [261, 80] width 15 height 15
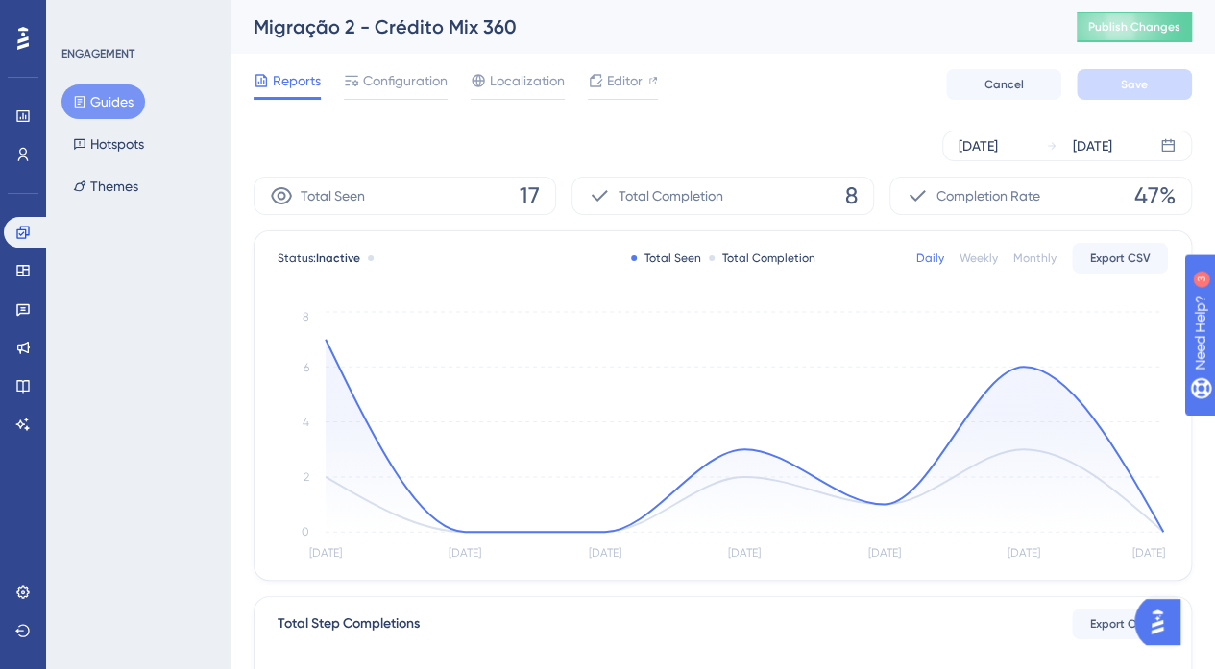
click at [113, 109] on button "Guides" at bounding box center [103, 102] width 84 height 35
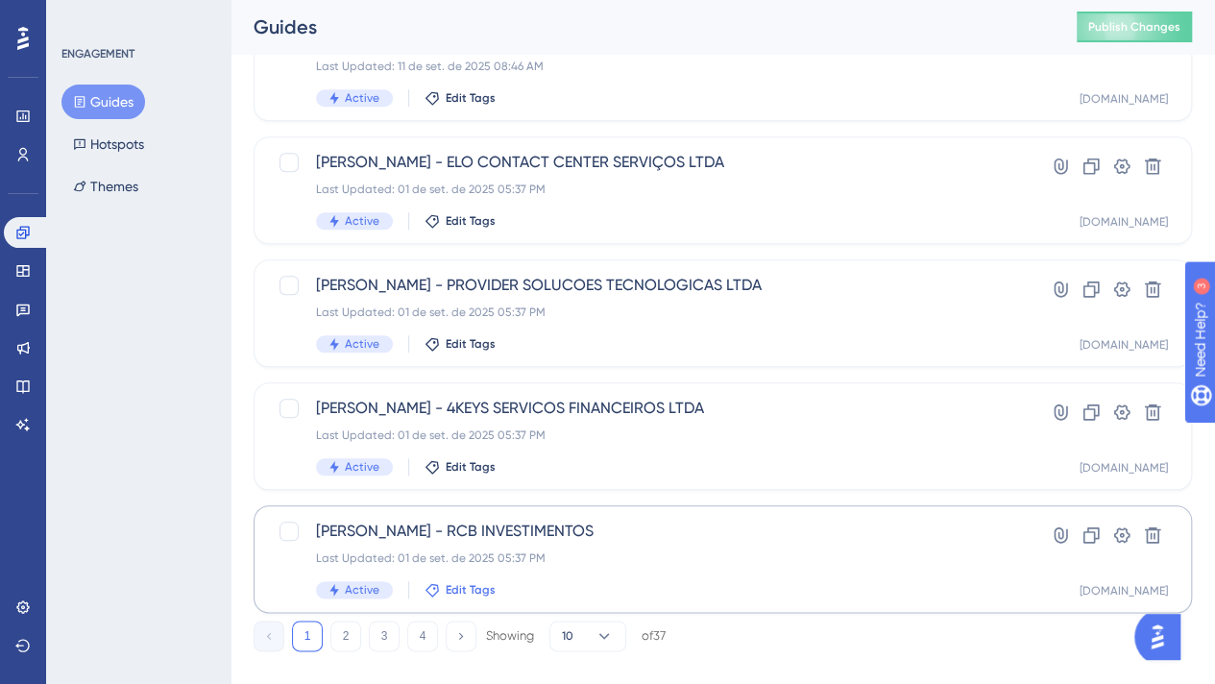
scroll to position [853, 0]
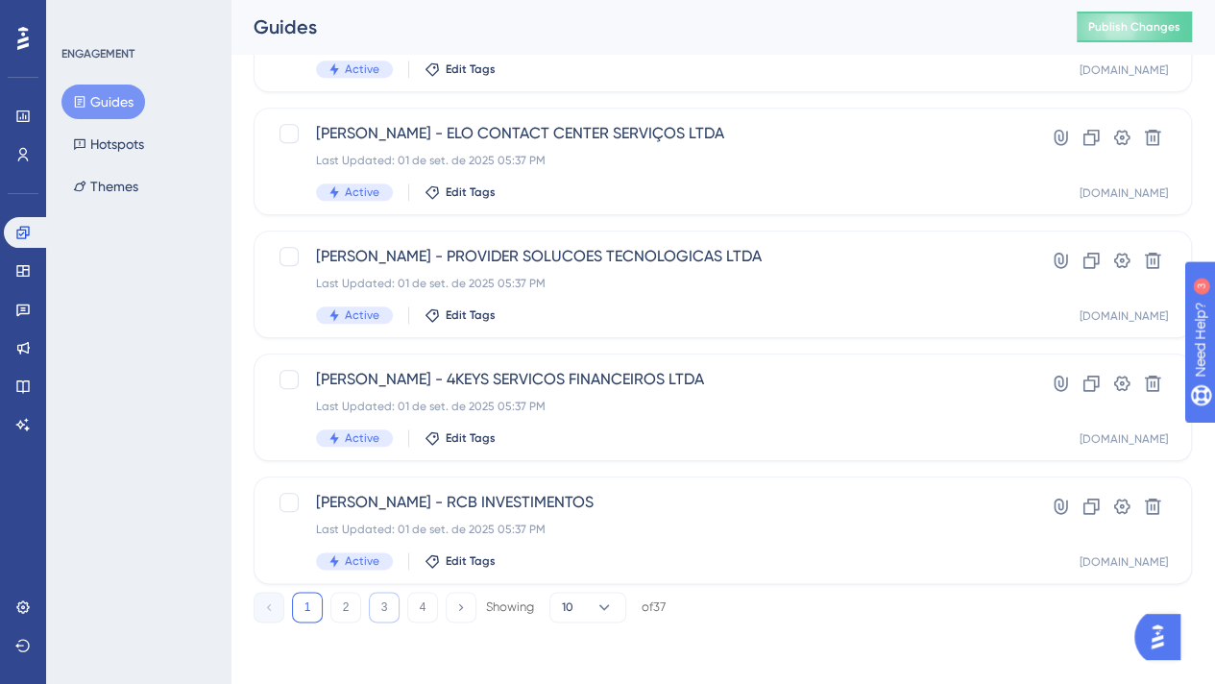
click at [380, 595] on button "3" at bounding box center [384, 607] width 31 height 31
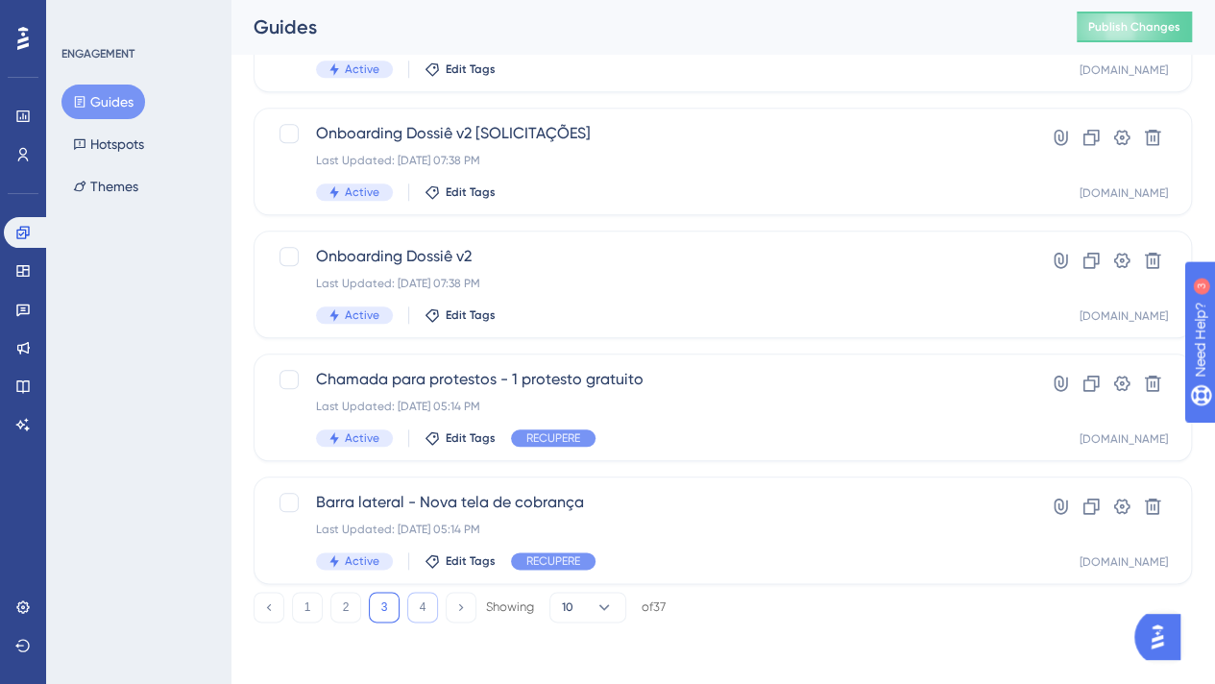
click at [423, 604] on button "4" at bounding box center [422, 607] width 31 height 31
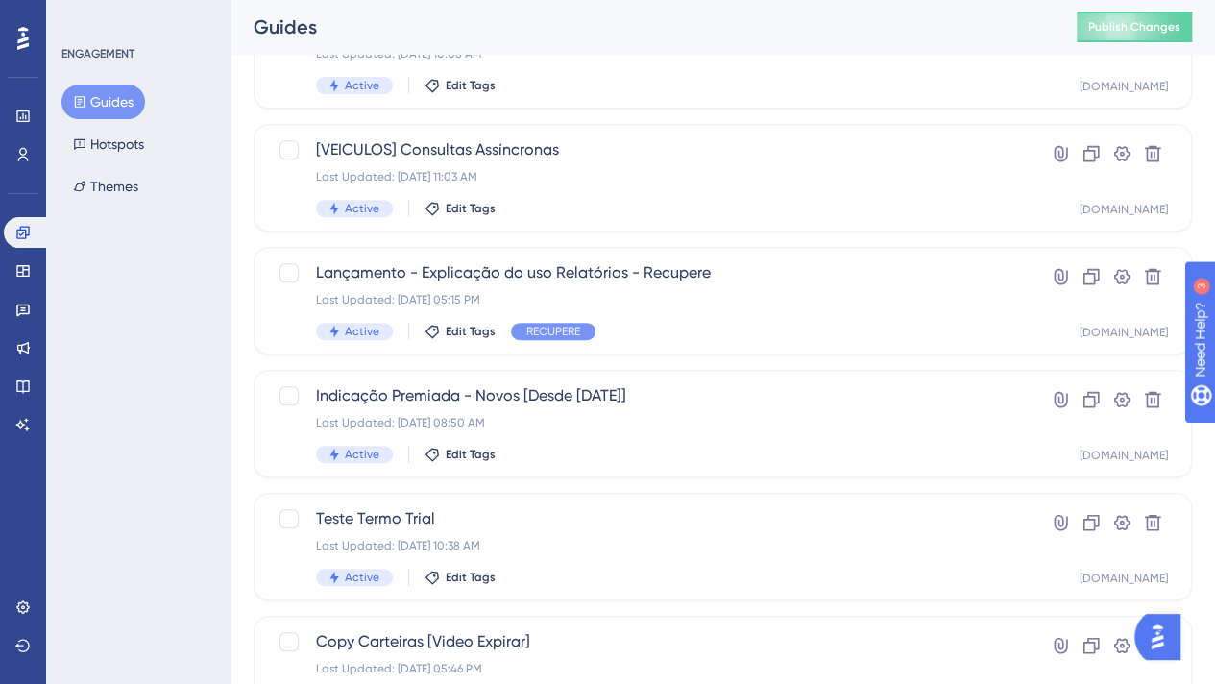
scroll to position [484, 0]
